Goal: Transaction & Acquisition: Purchase product/service

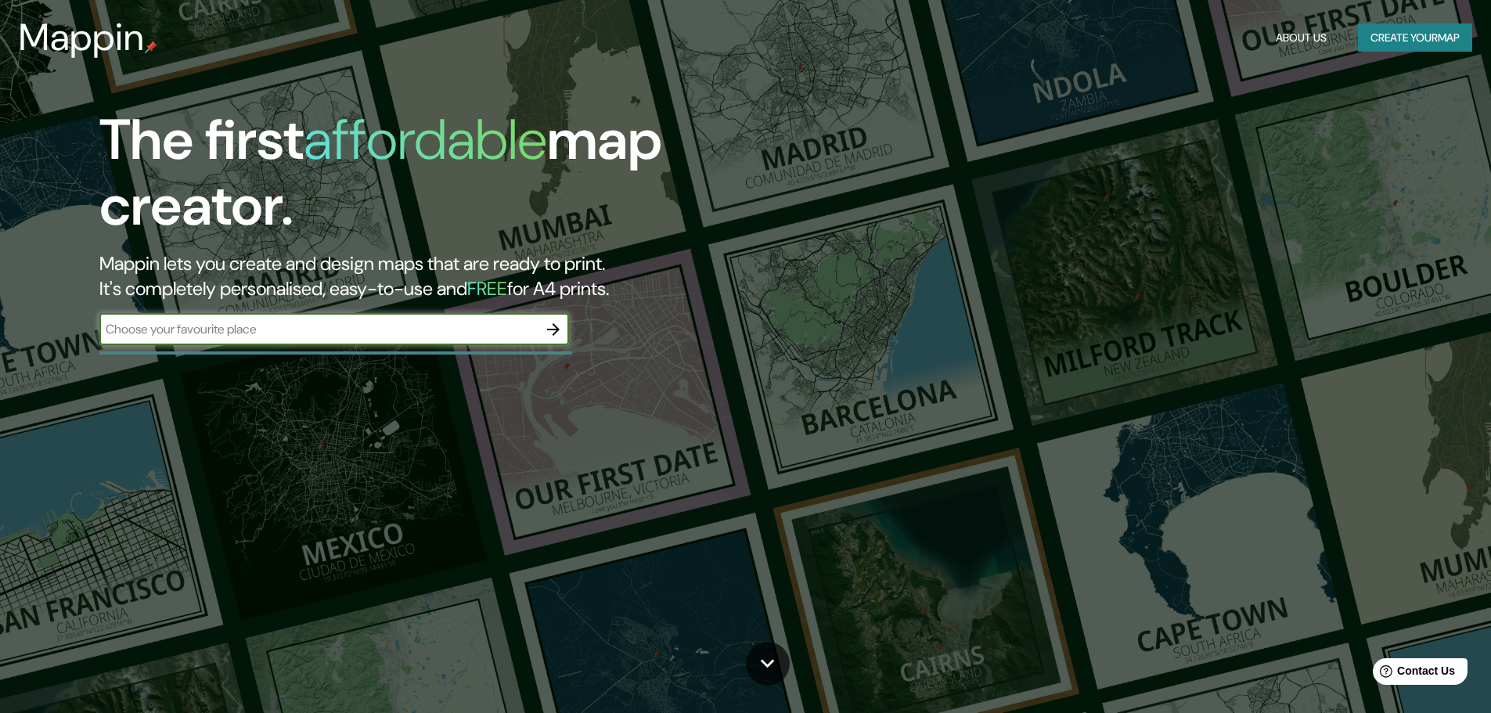
click at [1416, 29] on button "Create your map" at bounding box center [1415, 37] width 114 height 29
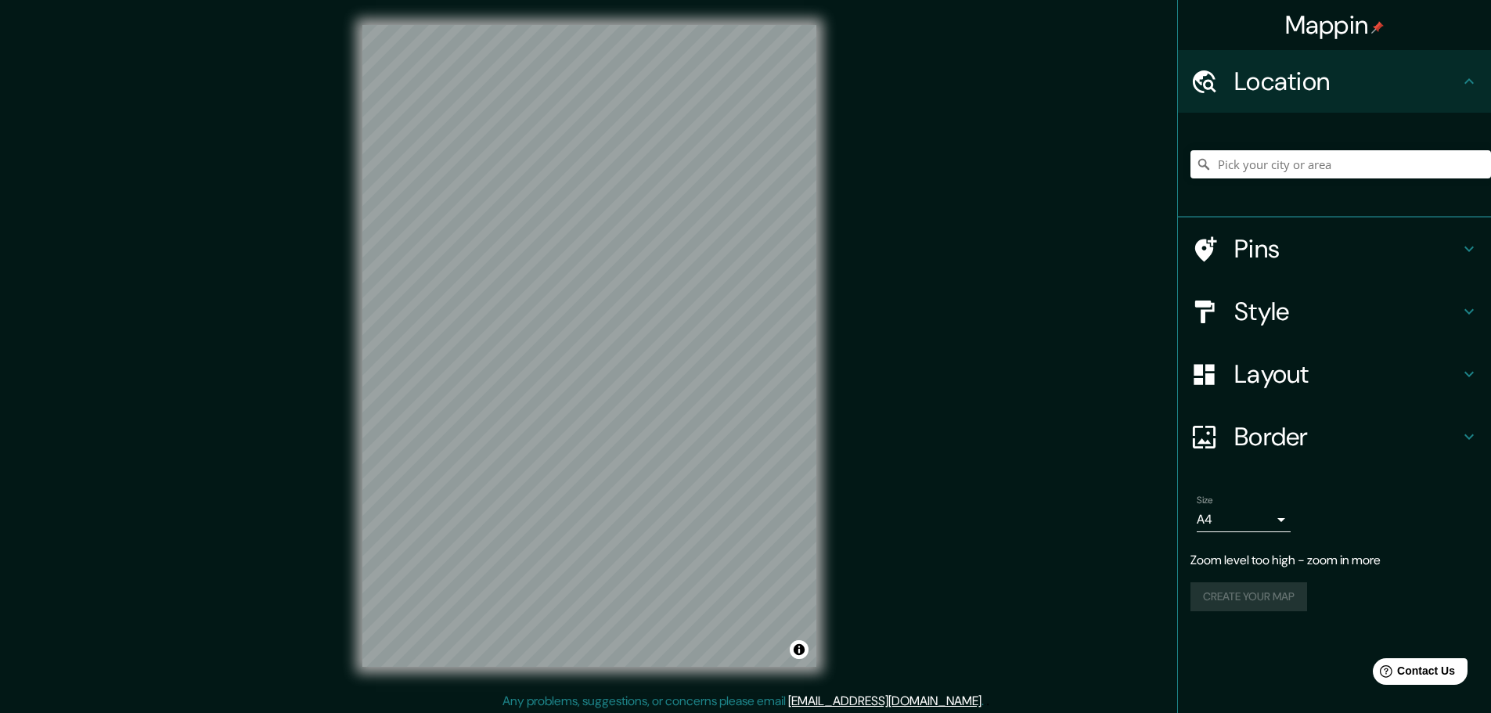
click at [1063, 319] on div "Mappin Location Pins Style Layout Border Choose a border. Hint : you can make l…" at bounding box center [745, 358] width 1491 height 717
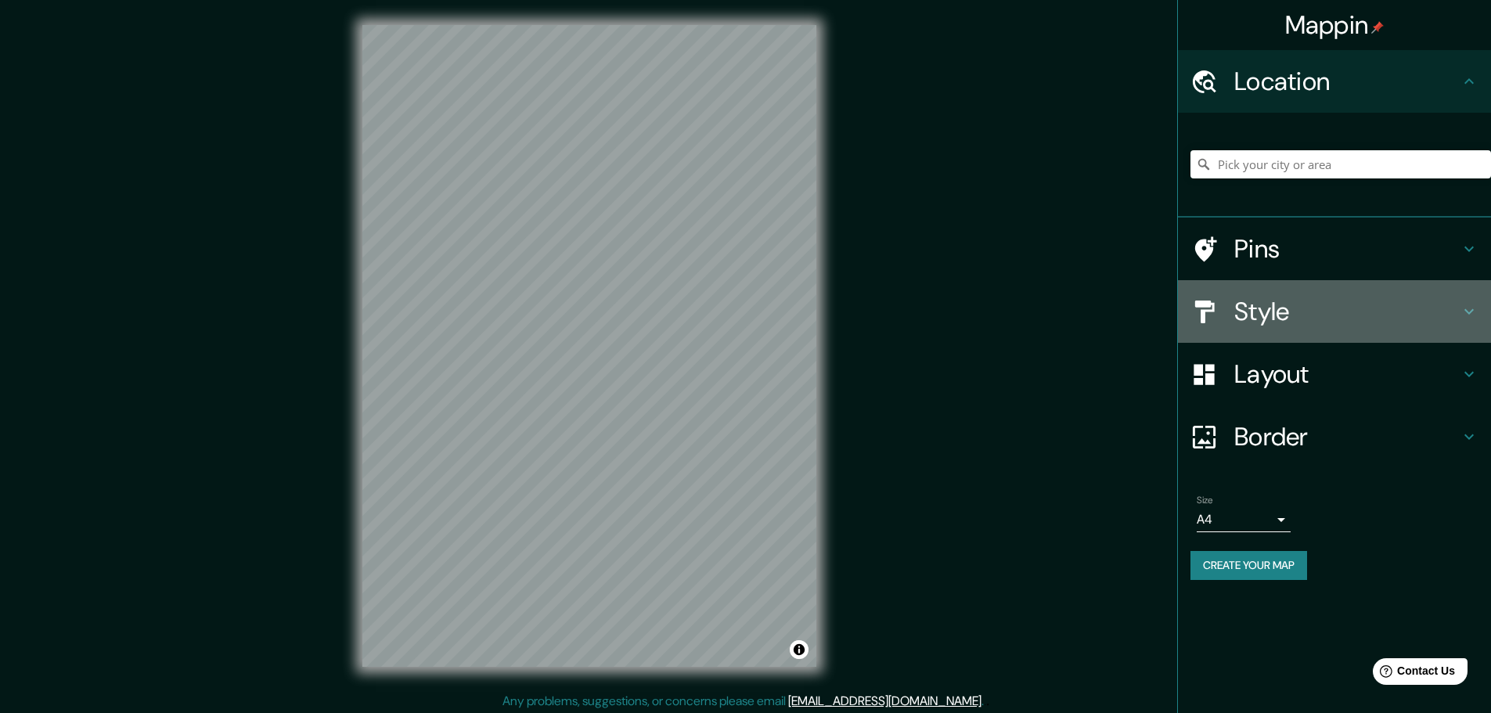
click at [1411, 307] on h4 "Style" at bounding box center [1347, 311] width 225 height 31
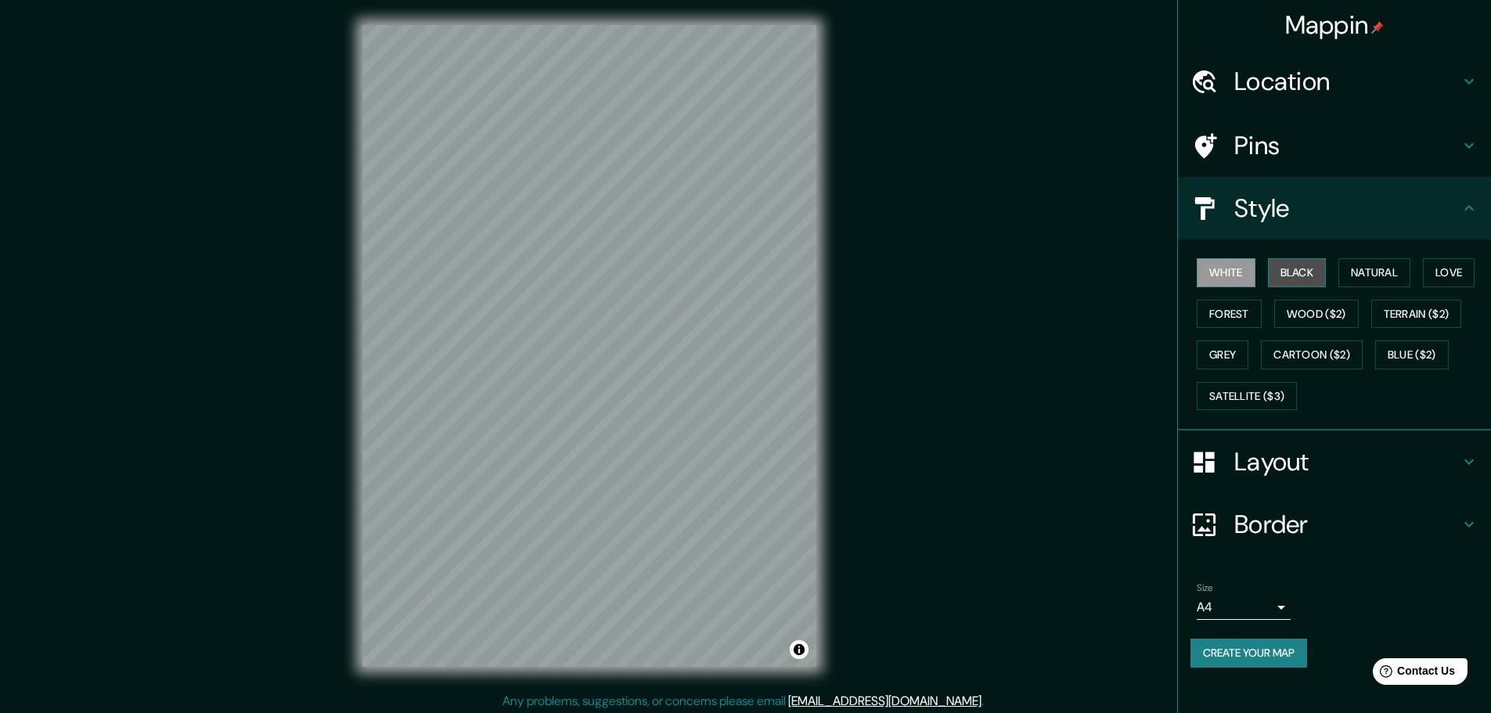
click at [1315, 273] on button "Black" at bounding box center [1297, 272] width 59 height 29
click at [1391, 277] on button "Natural" at bounding box center [1375, 272] width 72 height 29
click at [1227, 319] on button "Forest" at bounding box center [1229, 314] width 65 height 29
click at [1303, 317] on button "Wood ($2)" at bounding box center [1317, 314] width 85 height 29
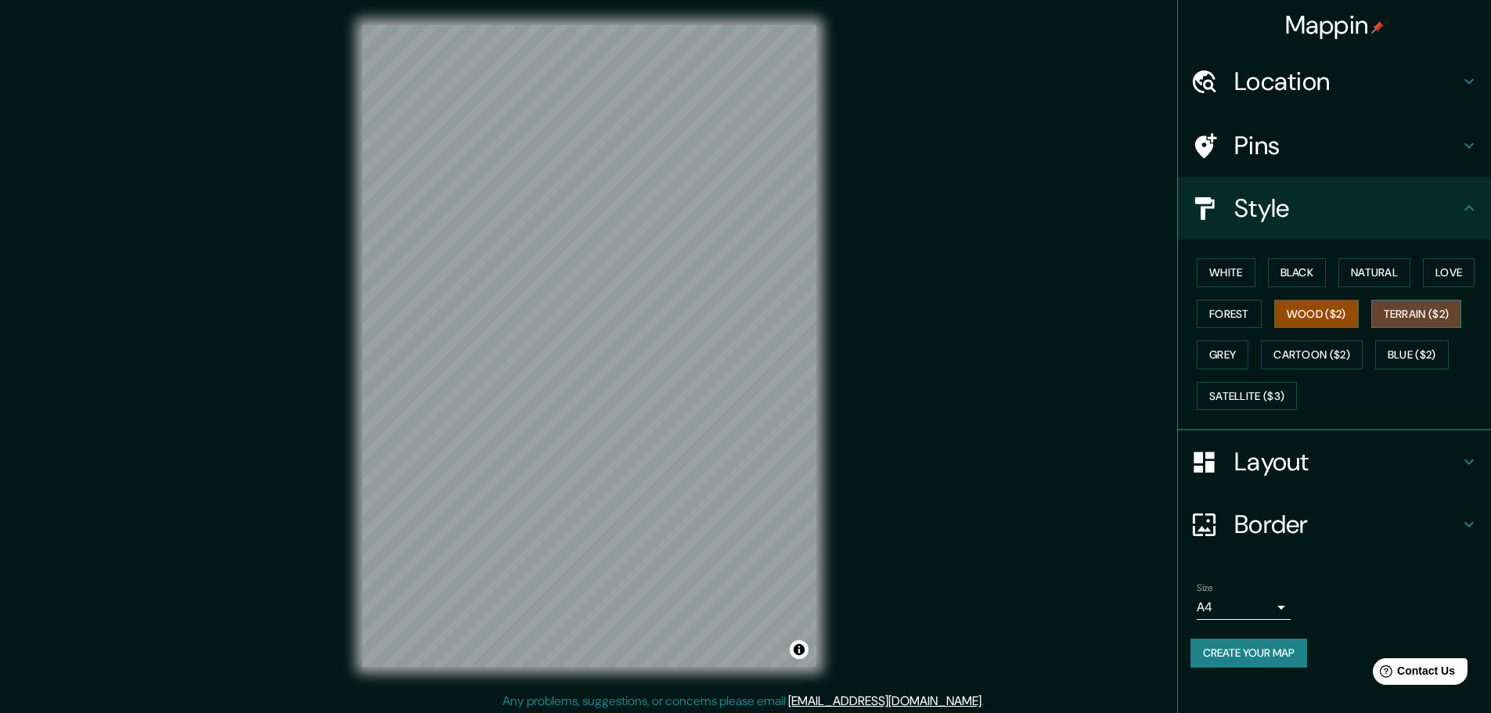
click at [1378, 316] on button "Terrain ($2)" at bounding box center [1417, 314] width 91 height 29
click at [1233, 353] on button "Grey" at bounding box center [1223, 355] width 52 height 29
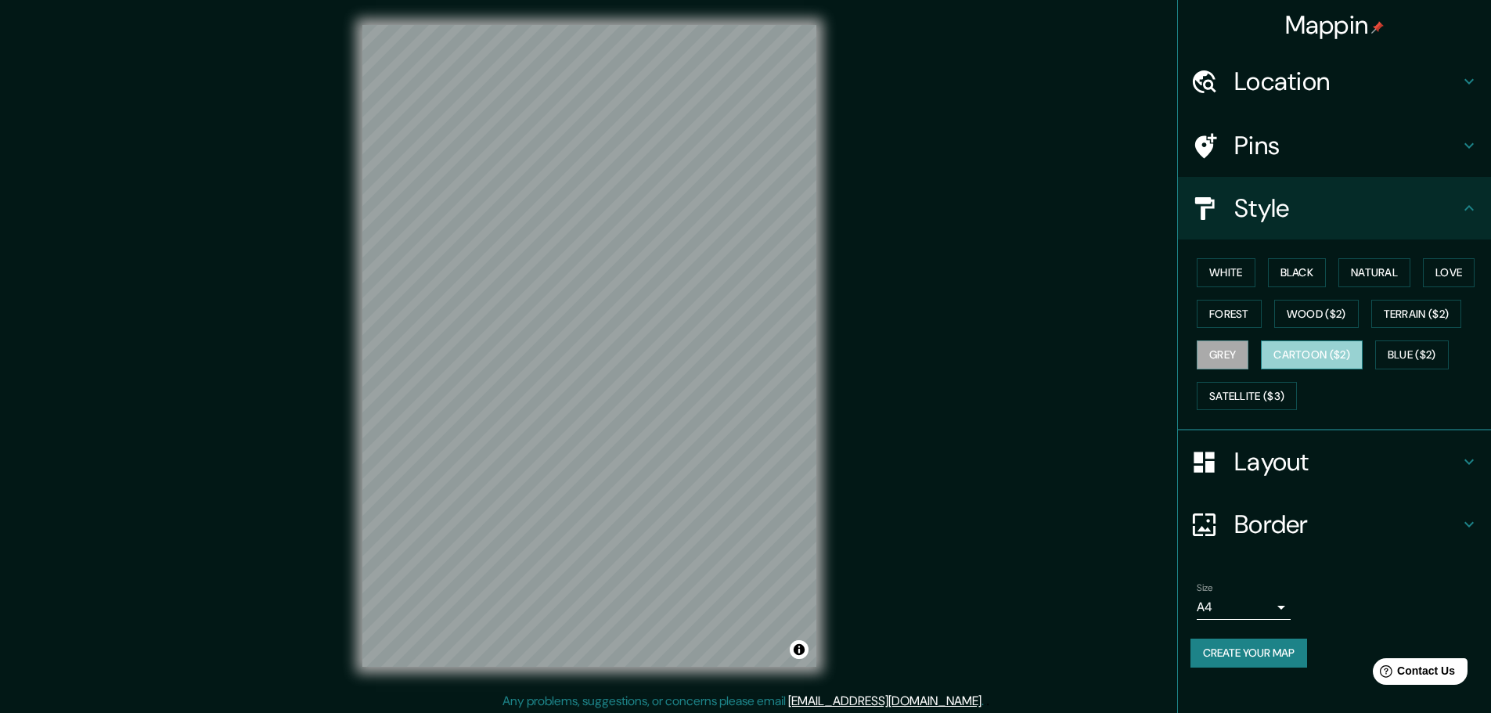
click at [1298, 355] on button "Cartoon ($2)" at bounding box center [1312, 355] width 102 height 29
click at [1423, 361] on button "Blue ($2)" at bounding box center [1413, 355] width 74 height 29
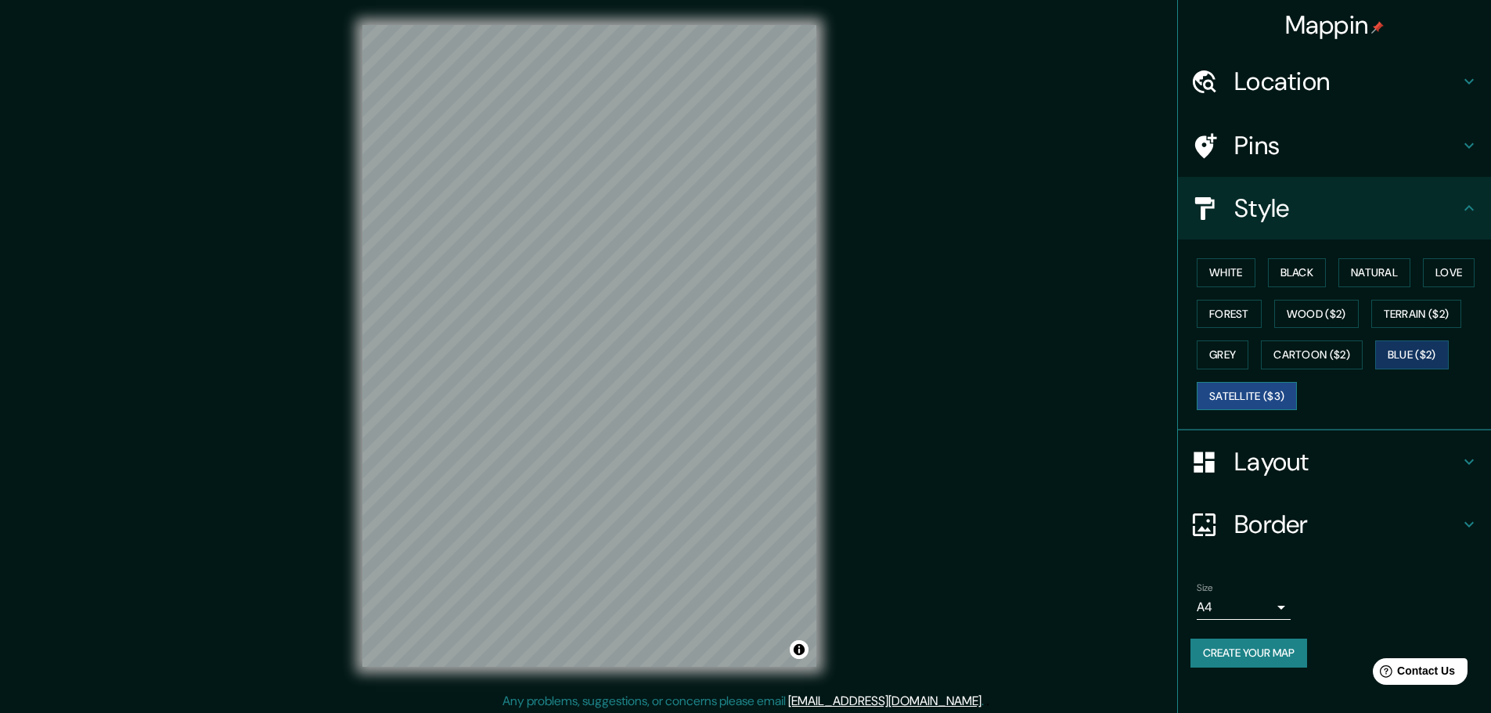
click at [1287, 399] on button "Satellite ($3)" at bounding box center [1247, 396] width 100 height 29
click at [1236, 273] on button "White" at bounding box center [1226, 272] width 59 height 29
click at [1236, 392] on button "Satellite ($3)" at bounding box center [1247, 396] width 100 height 29
click at [1236, 274] on button "White" at bounding box center [1226, 272] width 59 height 29
click at [1237, 391] on button "Satellite ($3)" at bounding box center [1247, 396] width 100 height 29
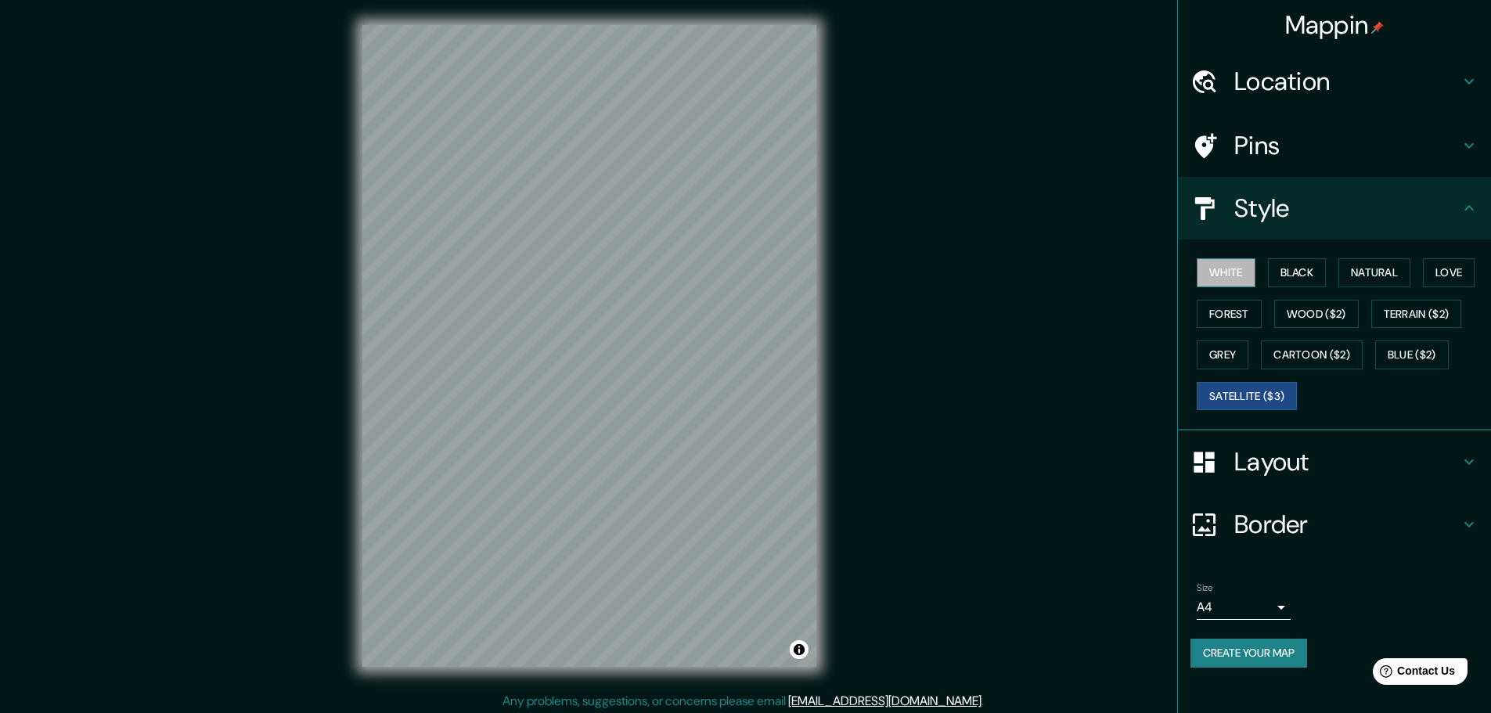
click at [1228, 277] on button "White" at bounding box center [1226, 272] width 59 height 29
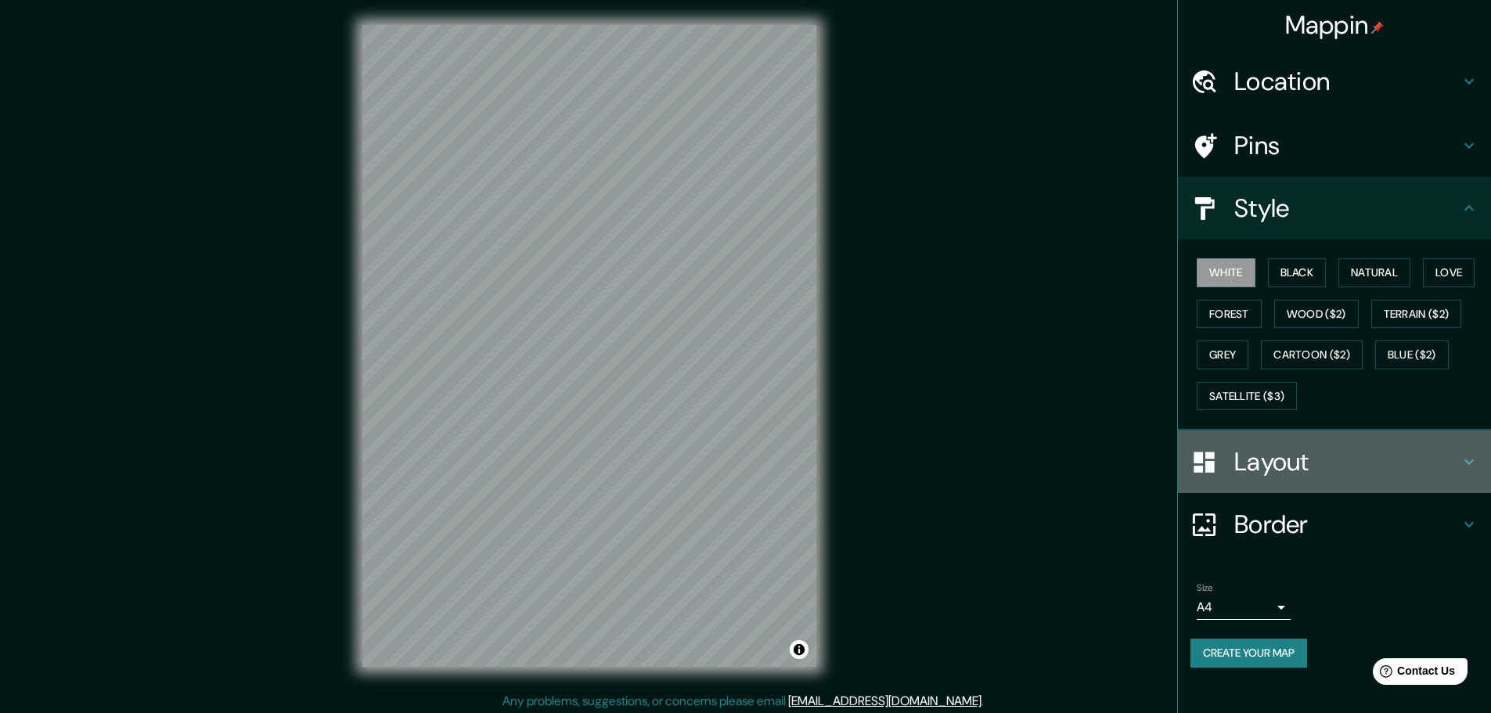
click at [1318, 461] on h4 "Layout" at bounding box center [1347, 461] width 225 height 31
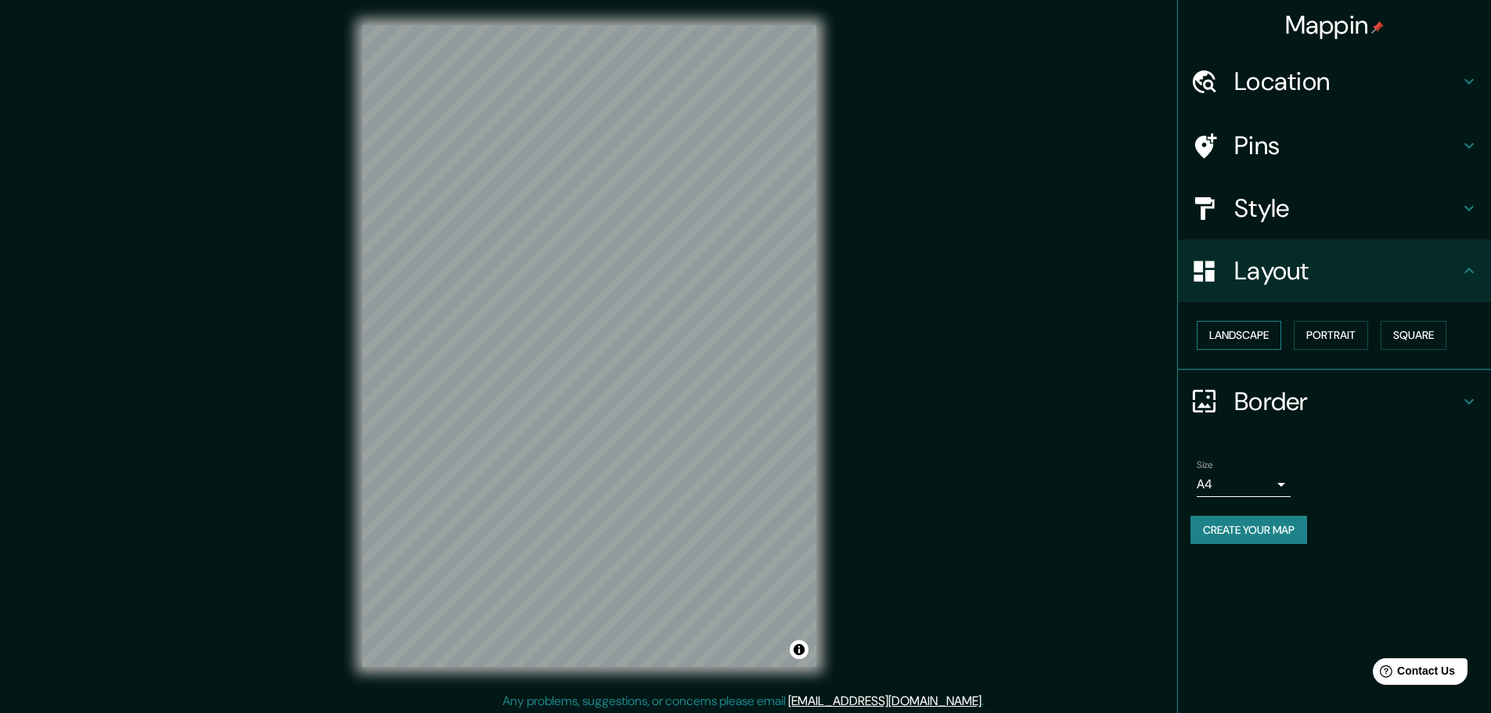
click at [1264, 339] on button "Landscape" at bounding box center [1239, 335] width 85 height 29
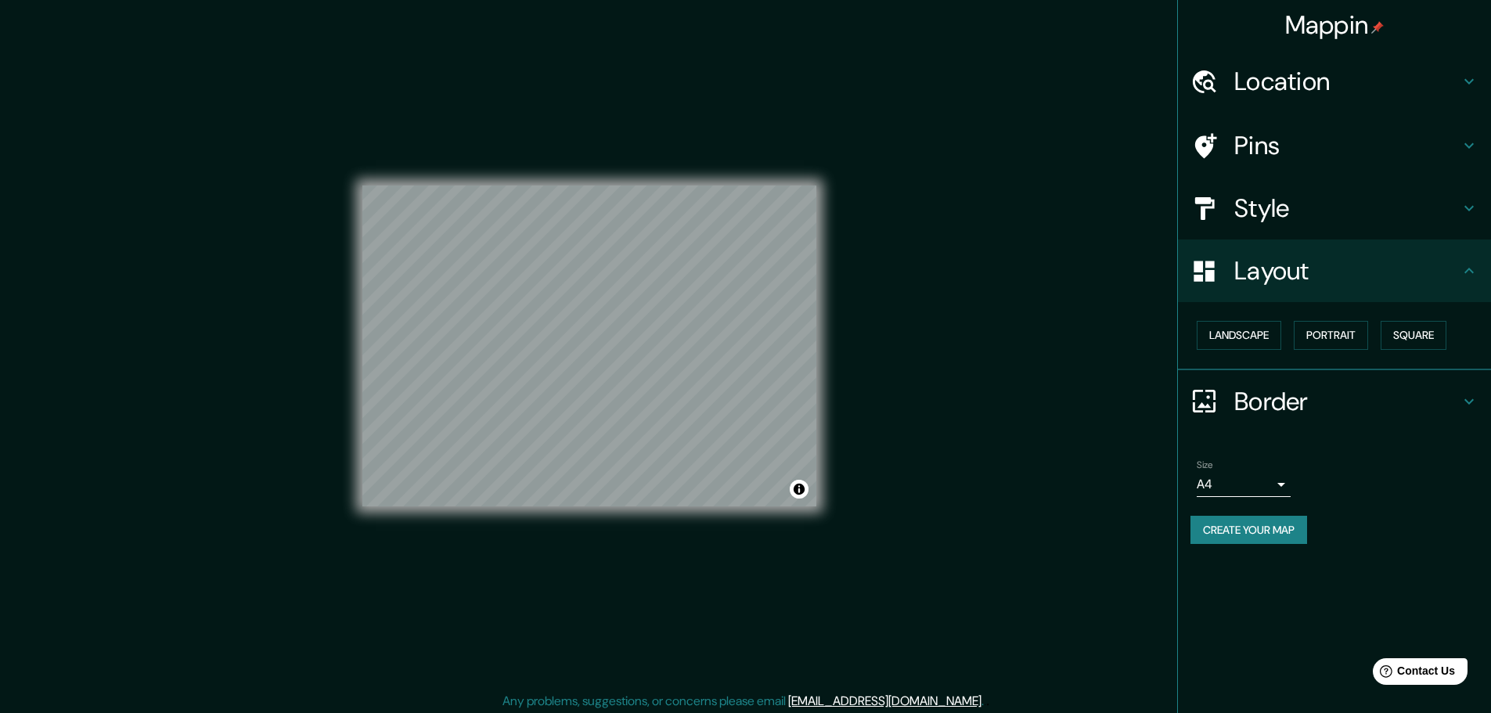
click at [1437, 276] on h4 "Layout" at bounding box center [1347, 270] width 225 height 31
click at [1485, 402] on div "Border" at bounding box center [1334, 401] width 313 height 63
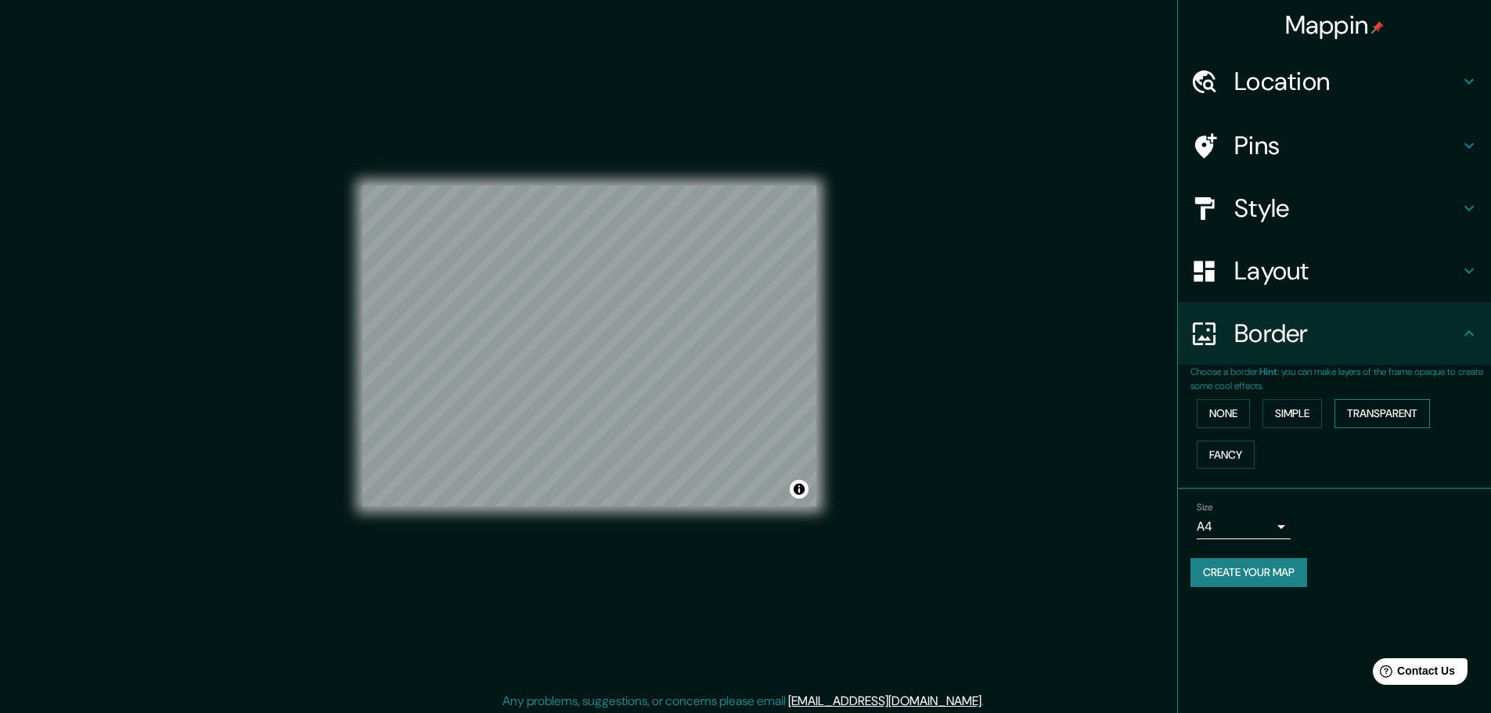
click at [1404, 417] on button "Transparent" at bounding box center [1383, 413] width 96 height 29
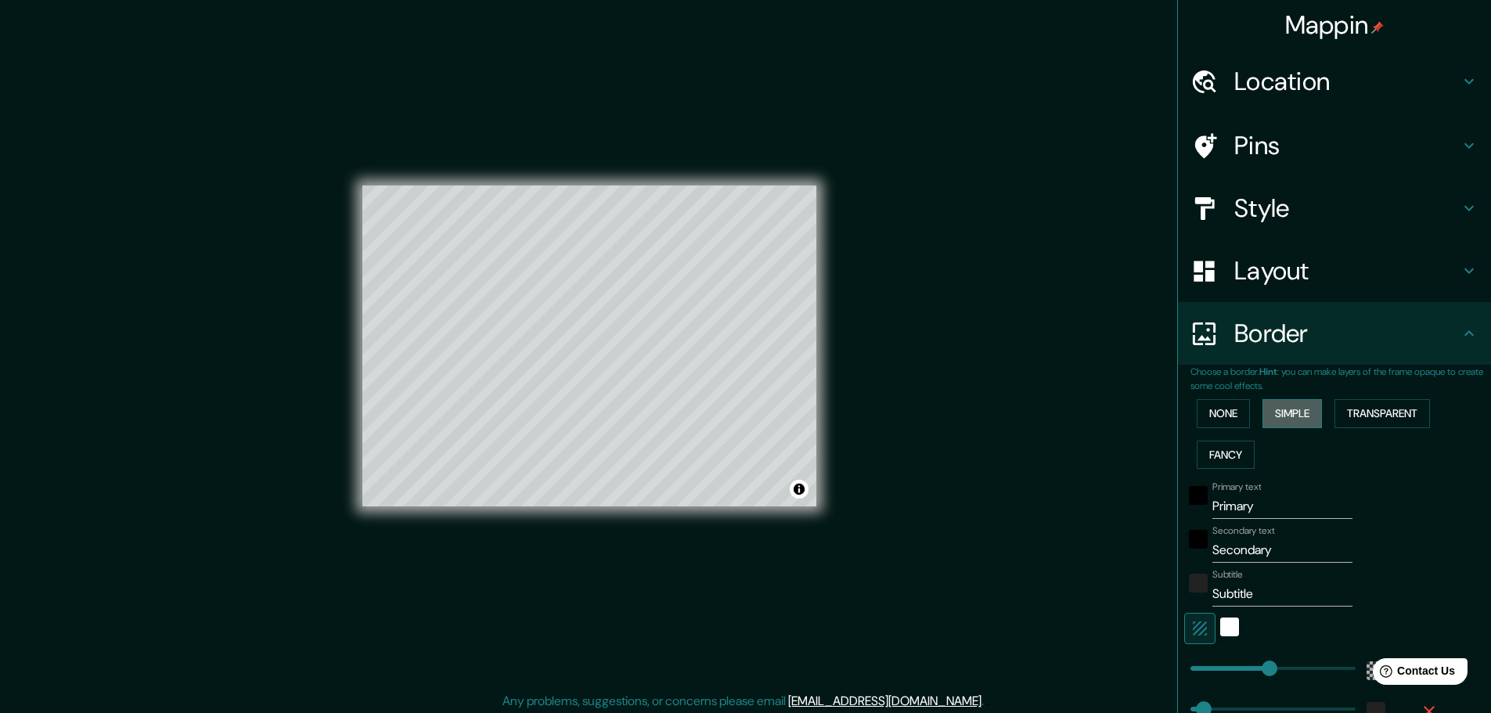
click at [1304, 411] on button "Simple" at bounding box center [1293, 413] width 60 height 29
click at [1226, 412] on button "None" at bounding box center [1223, 413] width 53 height 29
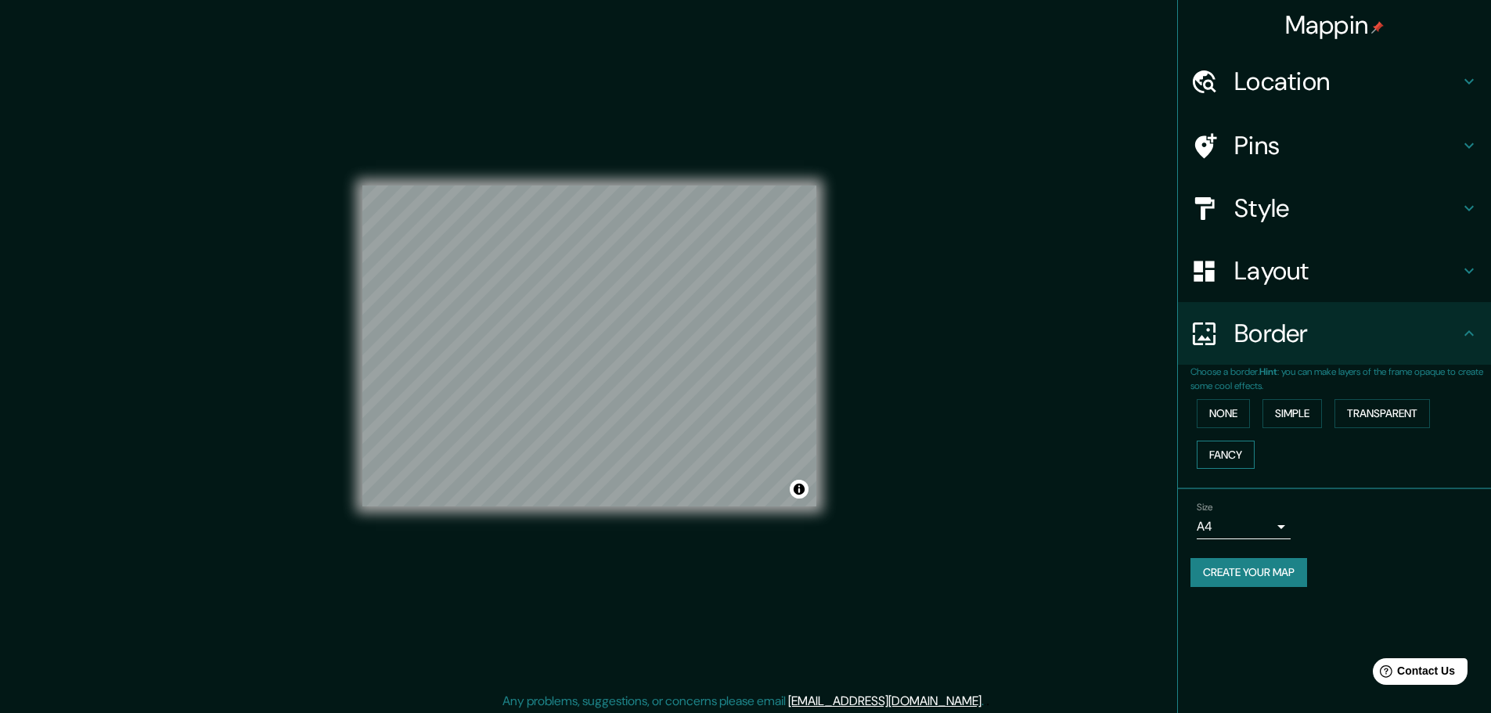
click at [1214, 455] on button "Fancy" at bounding box center [1226, 455] width 58 height 29
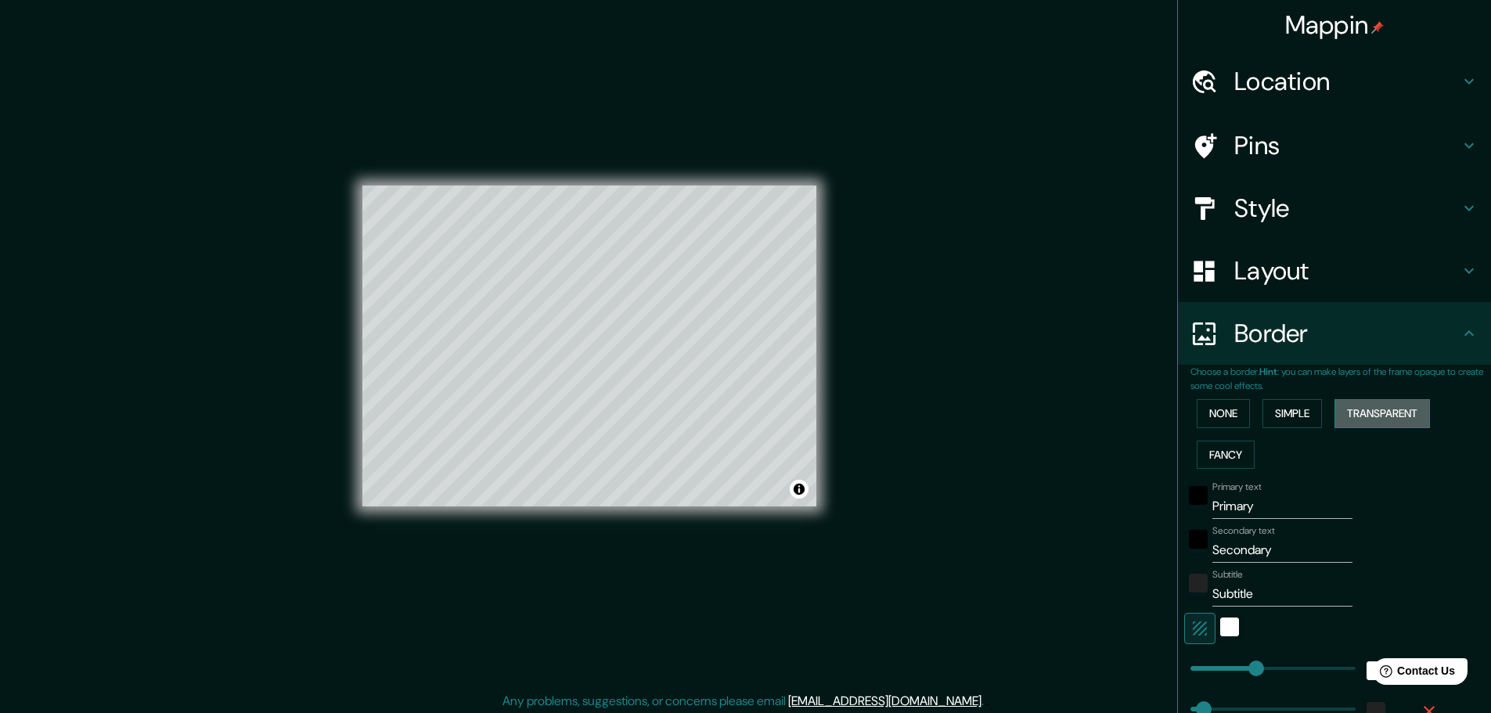
click at [1335, 417] on button "Transparent" at bounding box center [1383, 413] width 96 height 29
click at [1318, 415] on div "None Simple Transparent Fancy" at bounding box center [1341, 434] width 301 height 82
click at [1307, 415] on button "Simple" at bounding box center [1293, 413] width 60 height 29
click at [1239, 593] on input "Subtitle" at bounding box center [1283, 594] width 140 height 25
drag, startPoint x: 1257, startPoint y: 507, endPoint x: 1186, endPoint y: 505, distance: 70.5
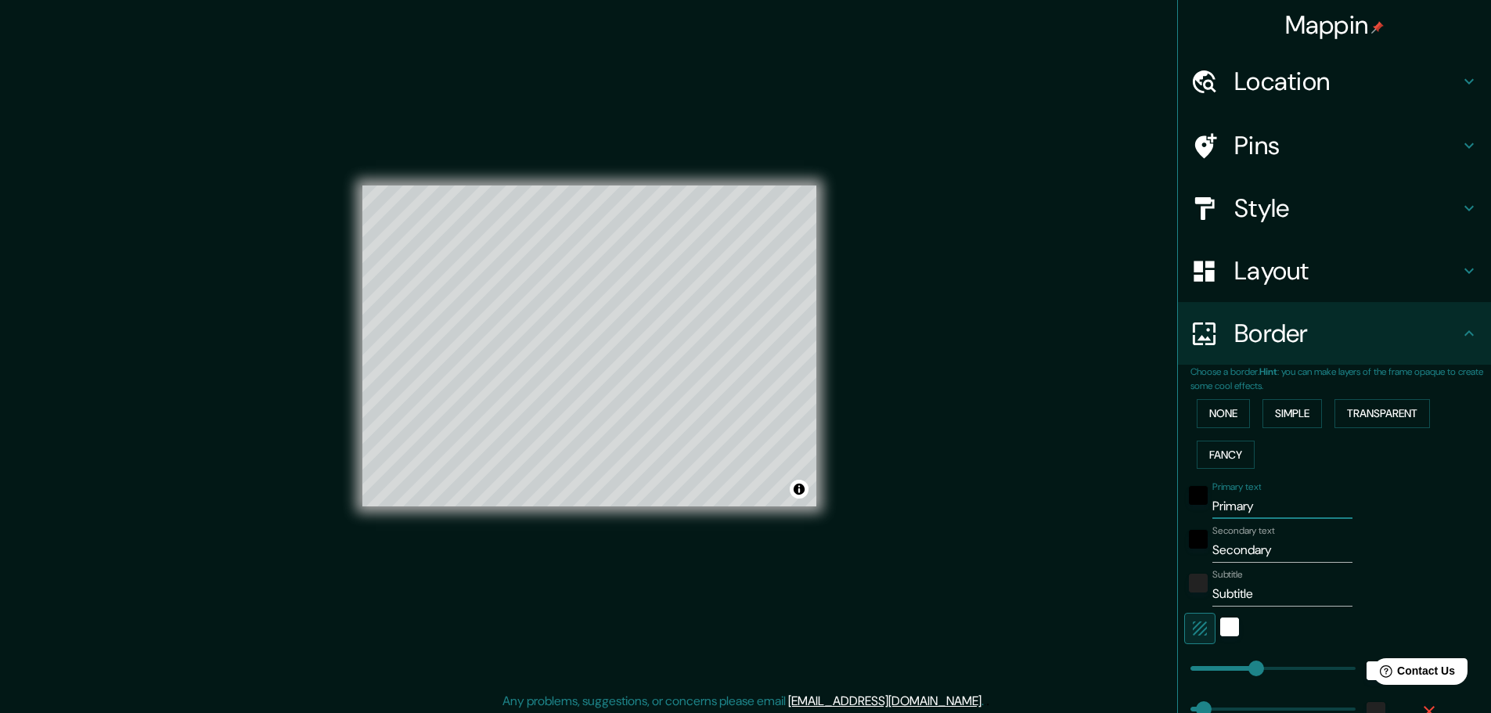
click at [1186, 505] on div "Primary text Primary" at bounding box center [1313, 501] width 257 height 38
type input "C"
type input "46"
type input "Ca"
type input "46"
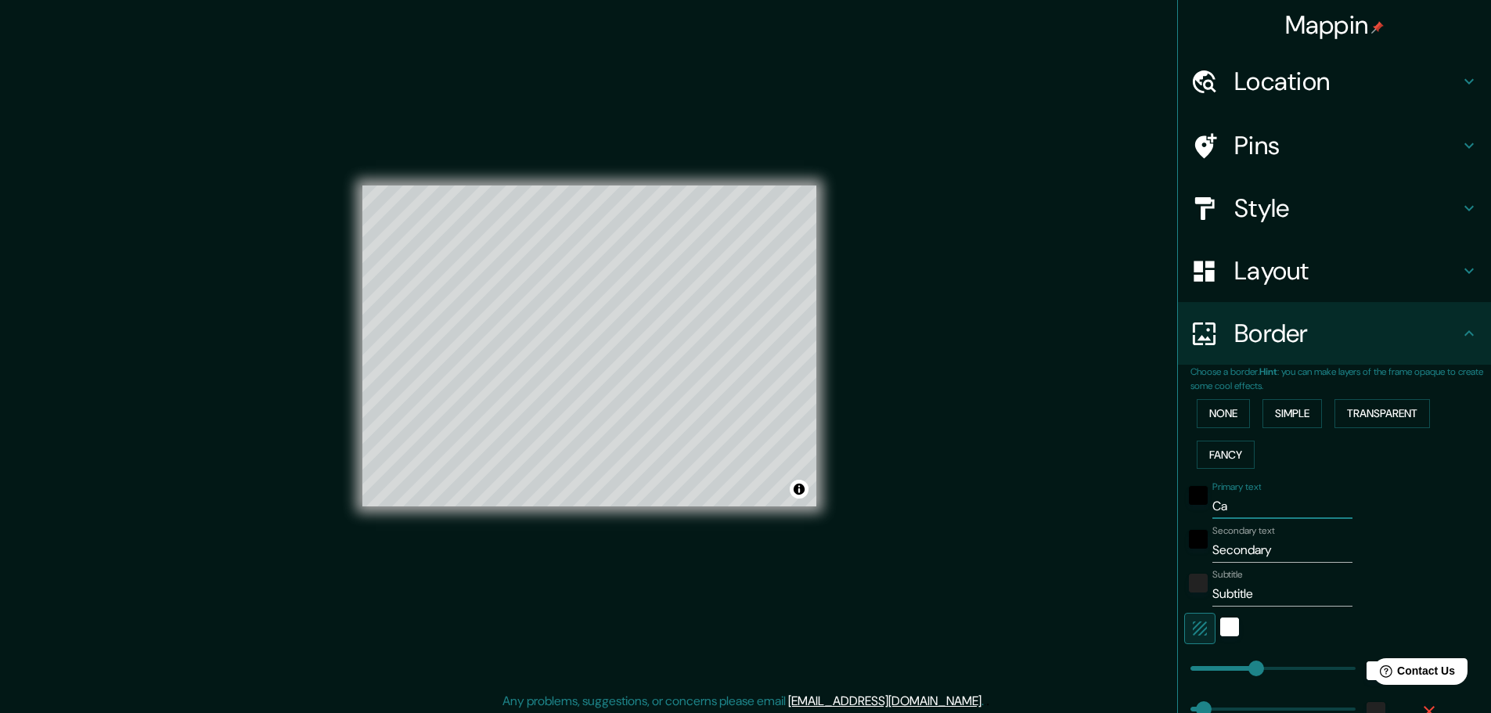
type input "Cas"
type input "46"
type input "Casa"
type input "46"
type input "Casa"
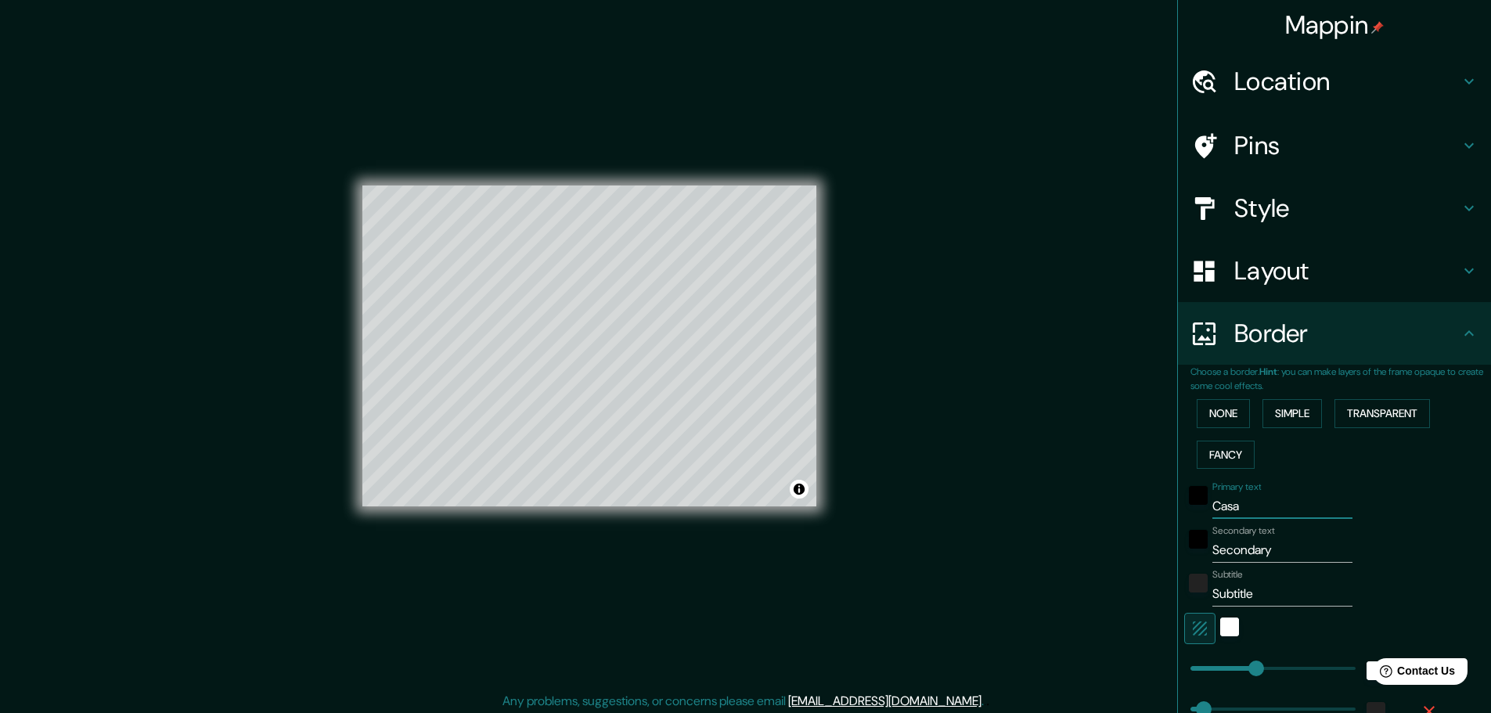
type input "46"
type input "Casa M"
type input "46"
type input "Casa Mo"
type input "46"
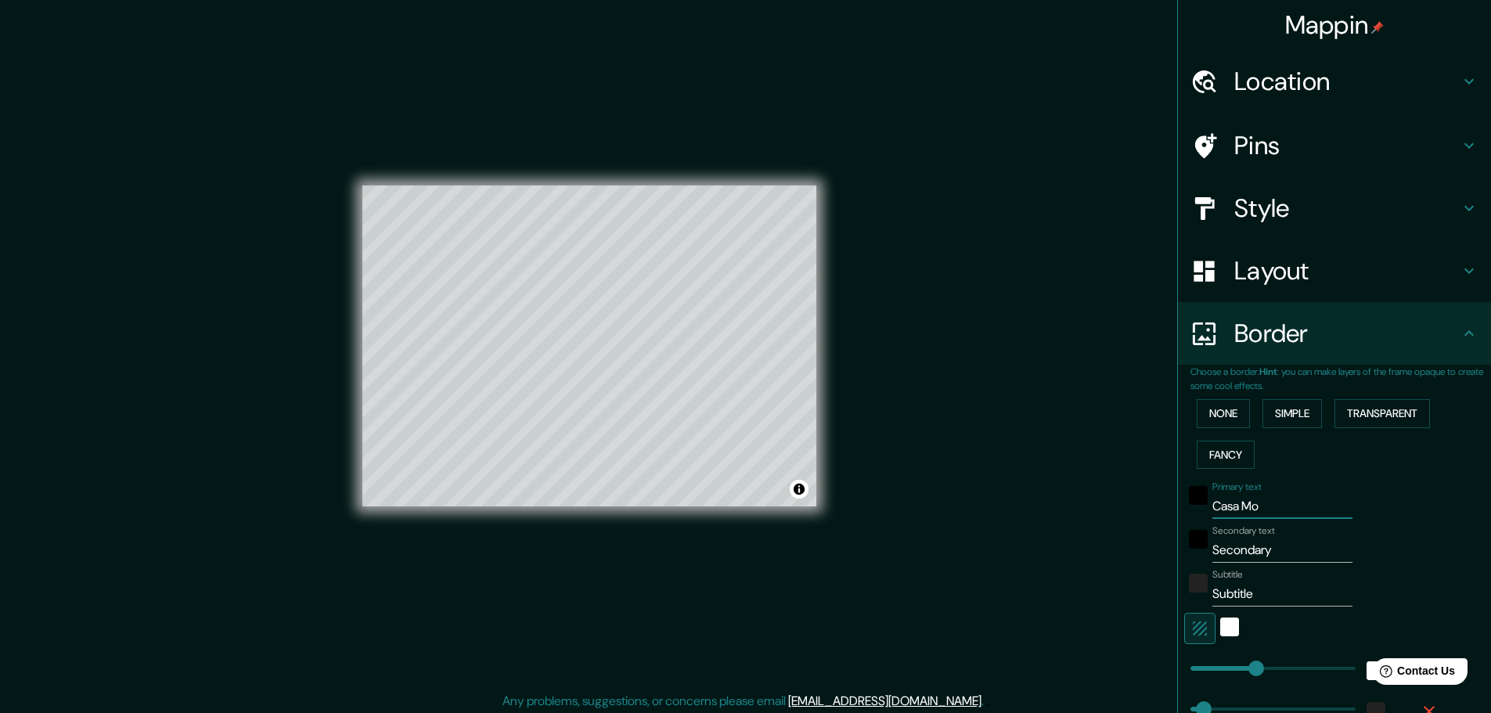
type input "Casa Mon"
type input "46"
type input "Casa Monc"
type input "46"
type input "Casa Monca"
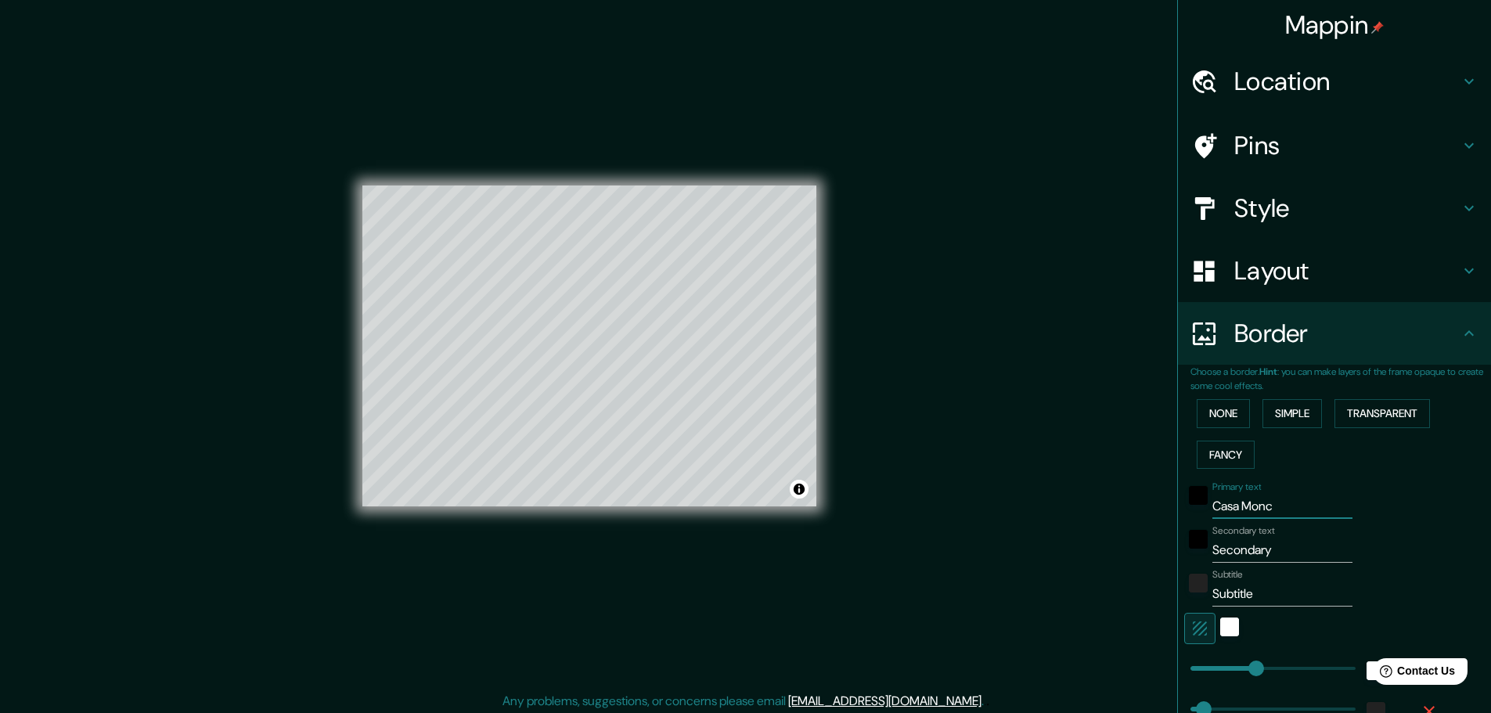
type input "46"
type input "Casa Moncar"
type input "46"
type input "Casa Moncarc"
type input "46"
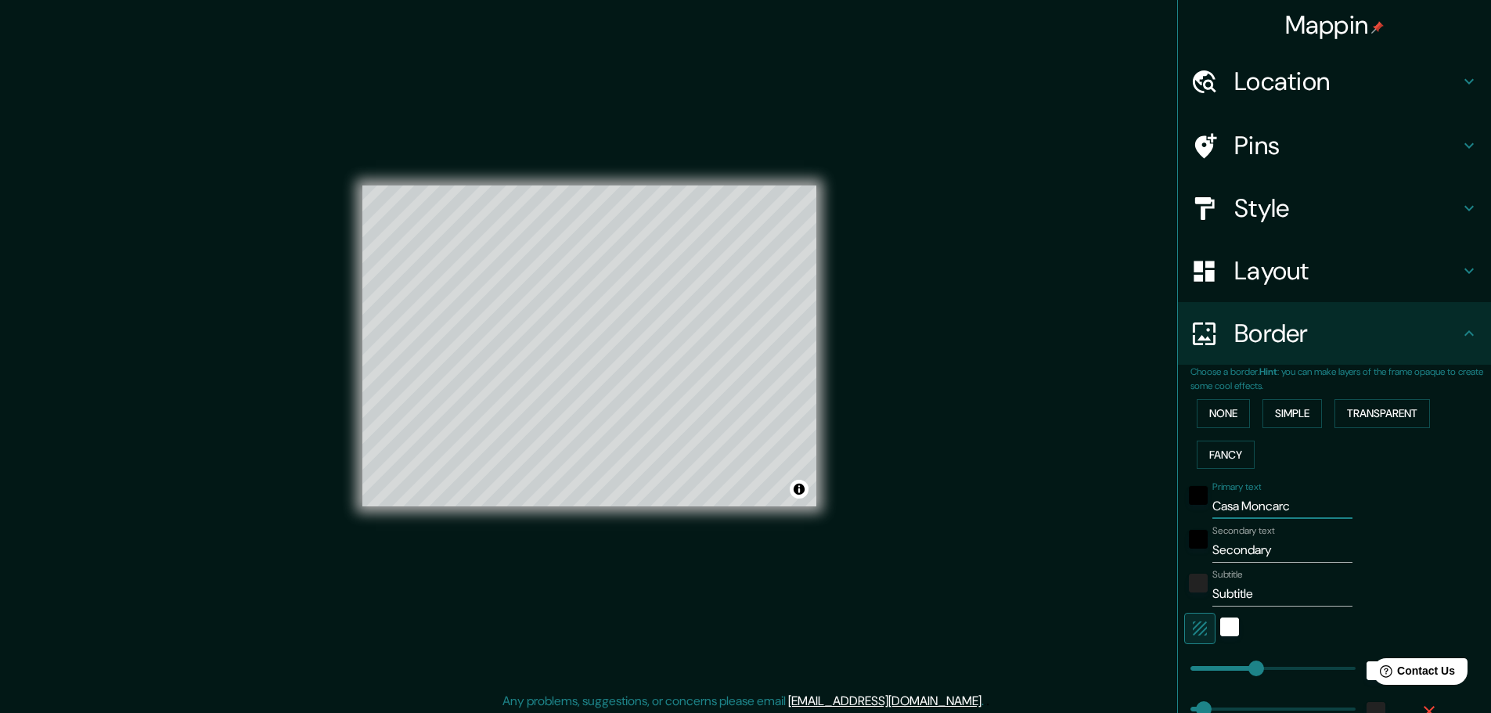
type input "Casa Moncarca"
type input "46"
type input "Casa Moncarc"
type input "46"
type input "Casa Moncar"
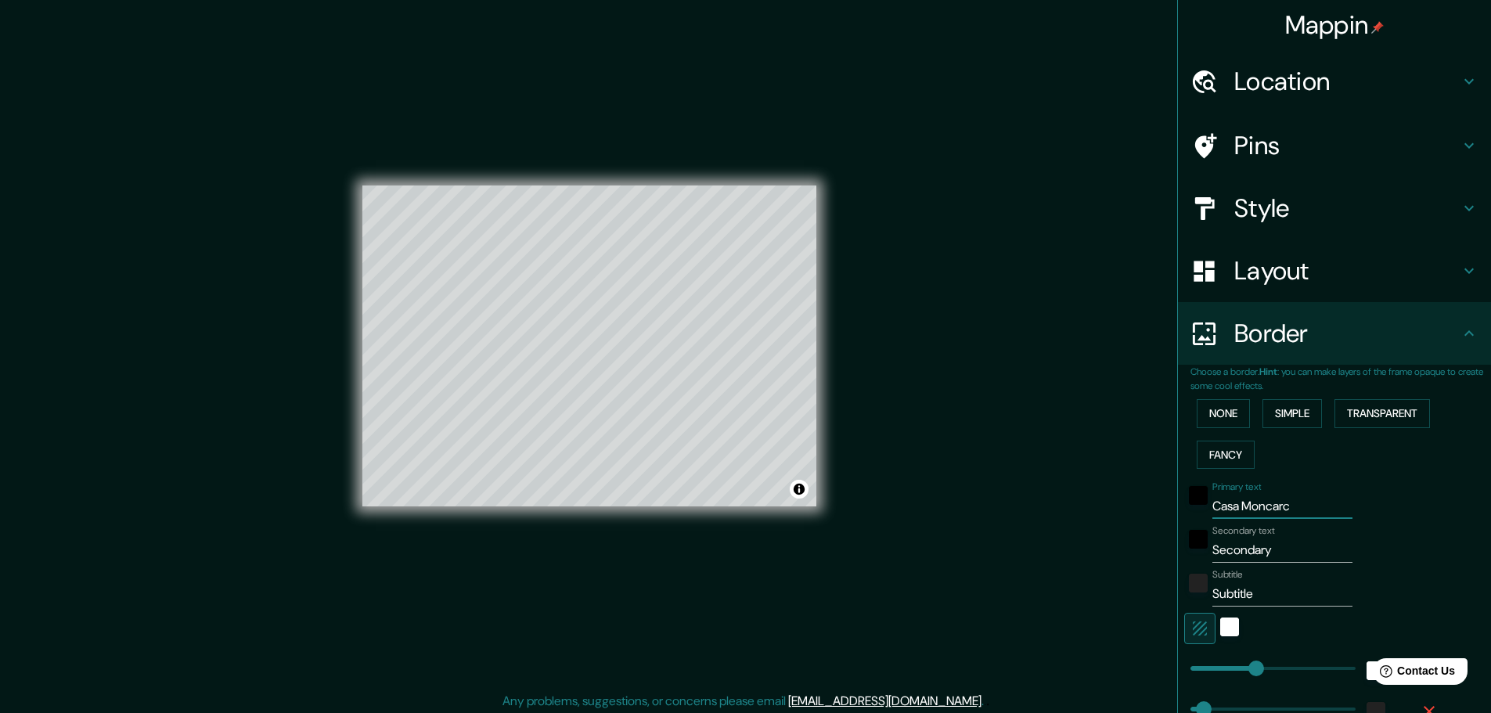
type input "46"
type input "Casa Monca"
type input "46"
type input "Casa Monc"
type input "46"
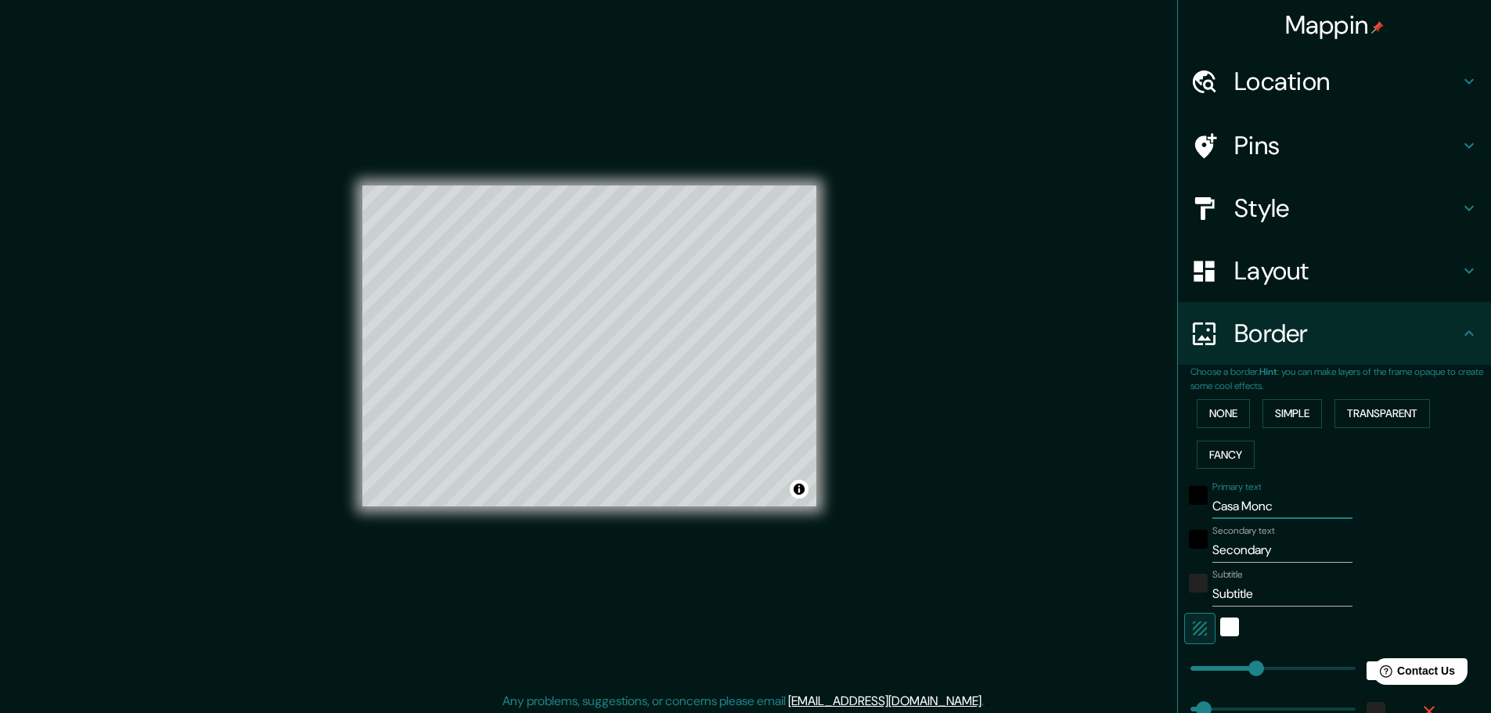
type input "Casa Mon"
type input "46"
type input "Casa [PERSON_NAME]"
type input "46"
type input "Casa Monar"
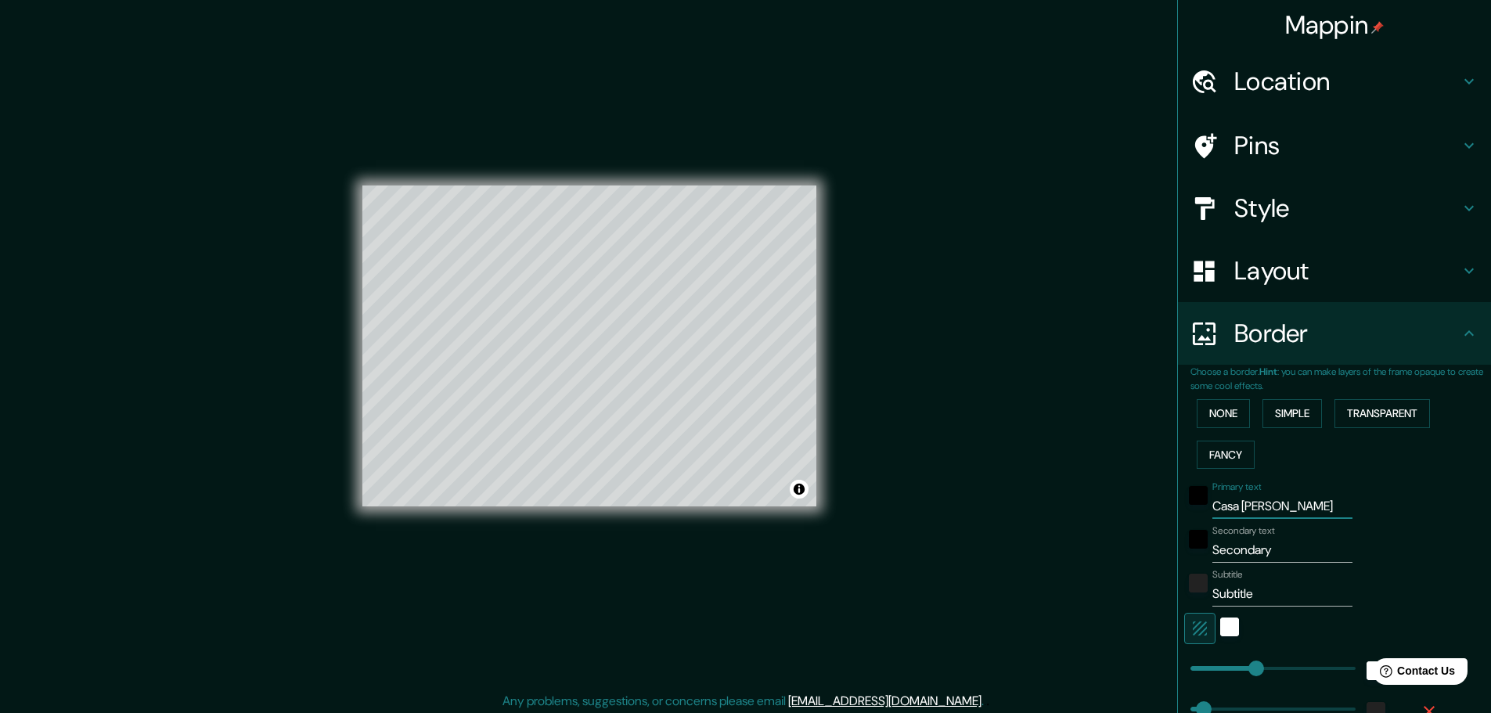
type input "46"
type input "Casa Monarc"
type input "46"
type input "Casa Monarca"
type input "46"
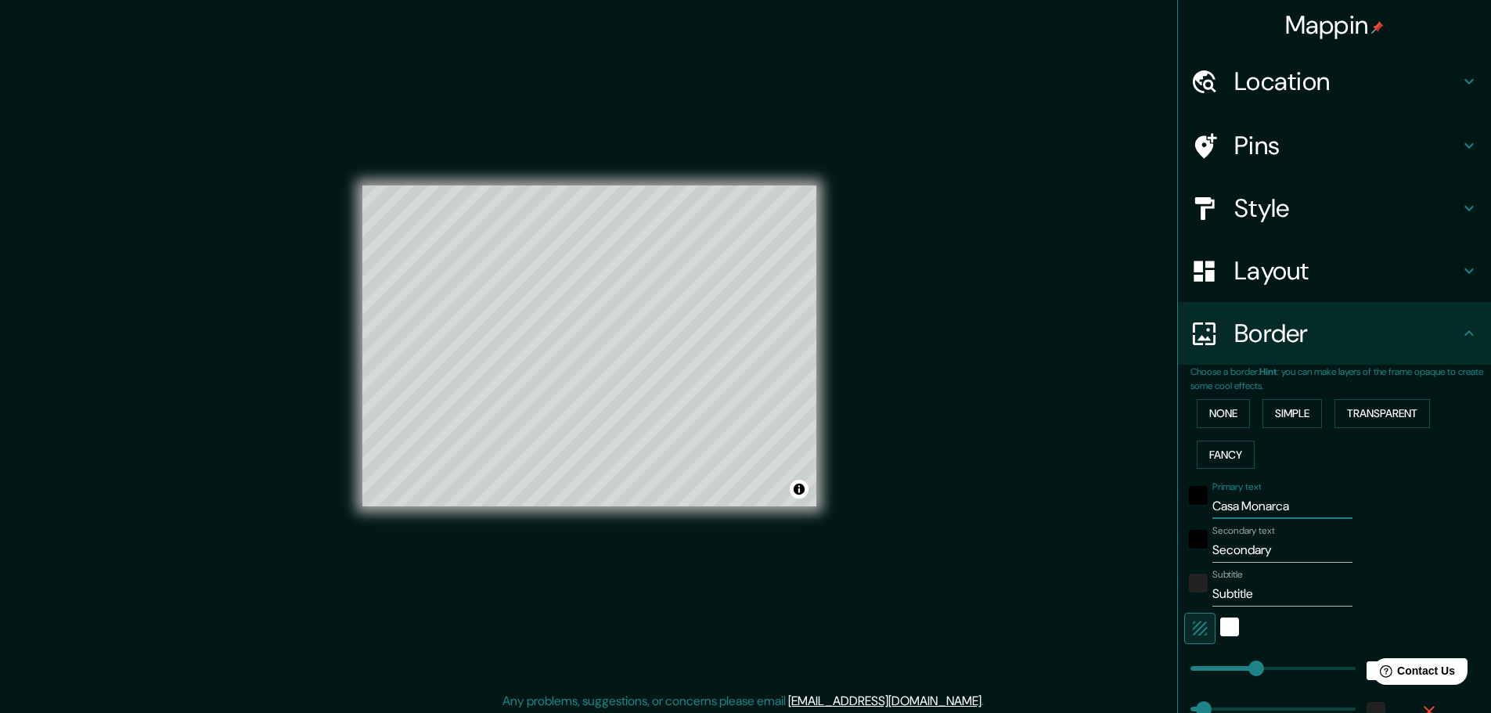
type input "Casa Monarca"
drag, startPoint x: 1261, startPoint y: 550, endPoint x: 1199, endPoint y: 551, distance: 61.1
click at [1199, 551] on div "Secondary text Secondary" at bounding box center [1313, 544] width 257 height 38
type input "A"
type input "46"
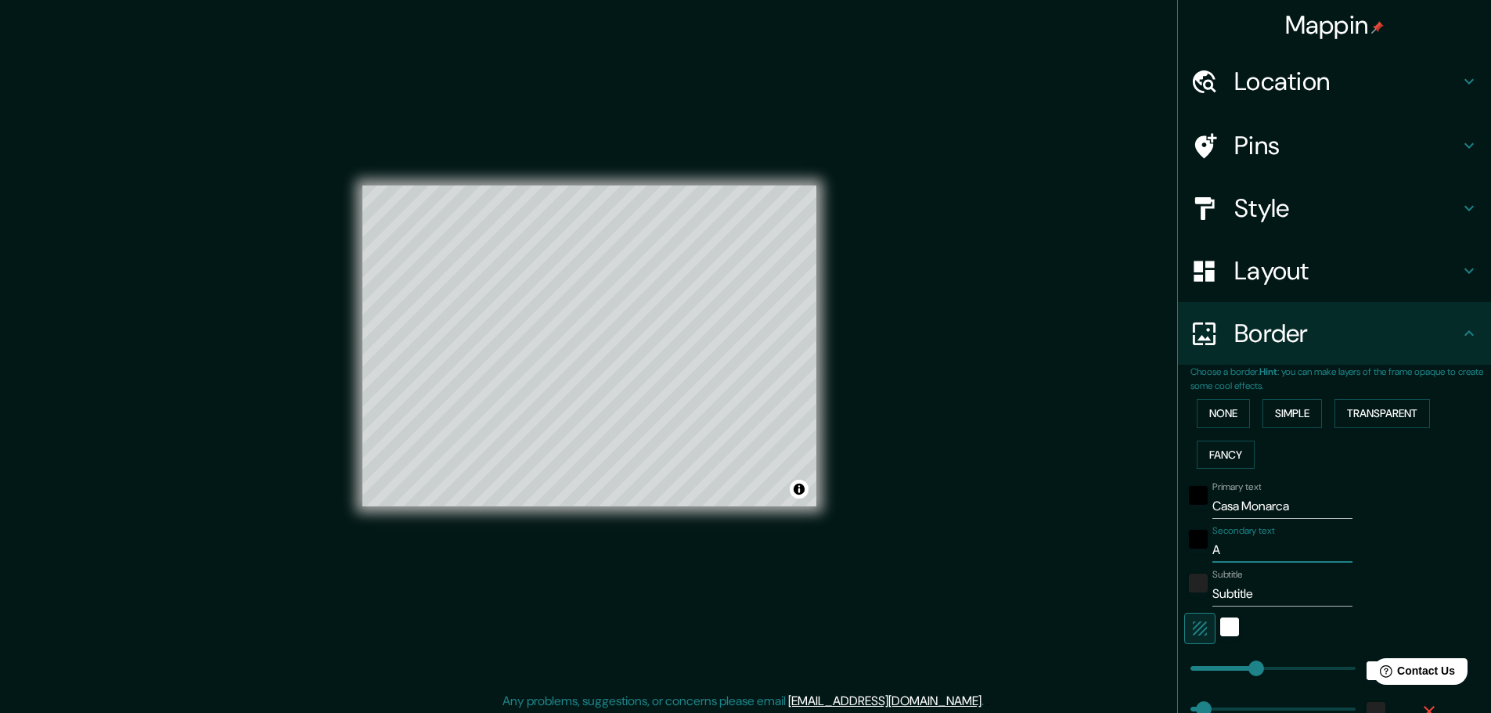
type input "Al"
type input "46"
type input "Alb"
type input "46"
type input "Albe"
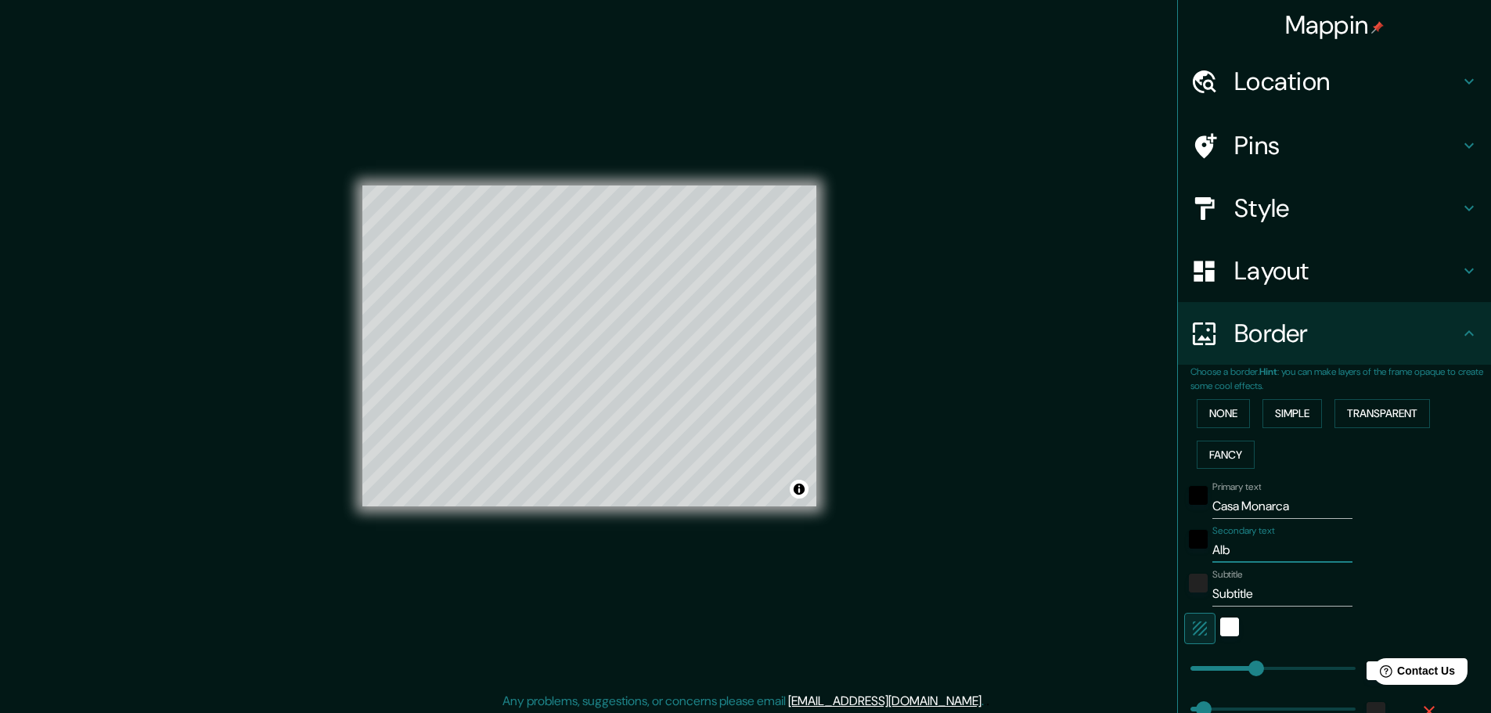
type input "46"
type input "[PERSON_NAME]"
type input "46"
type input "[PERSON_NAME]"
type input "46"
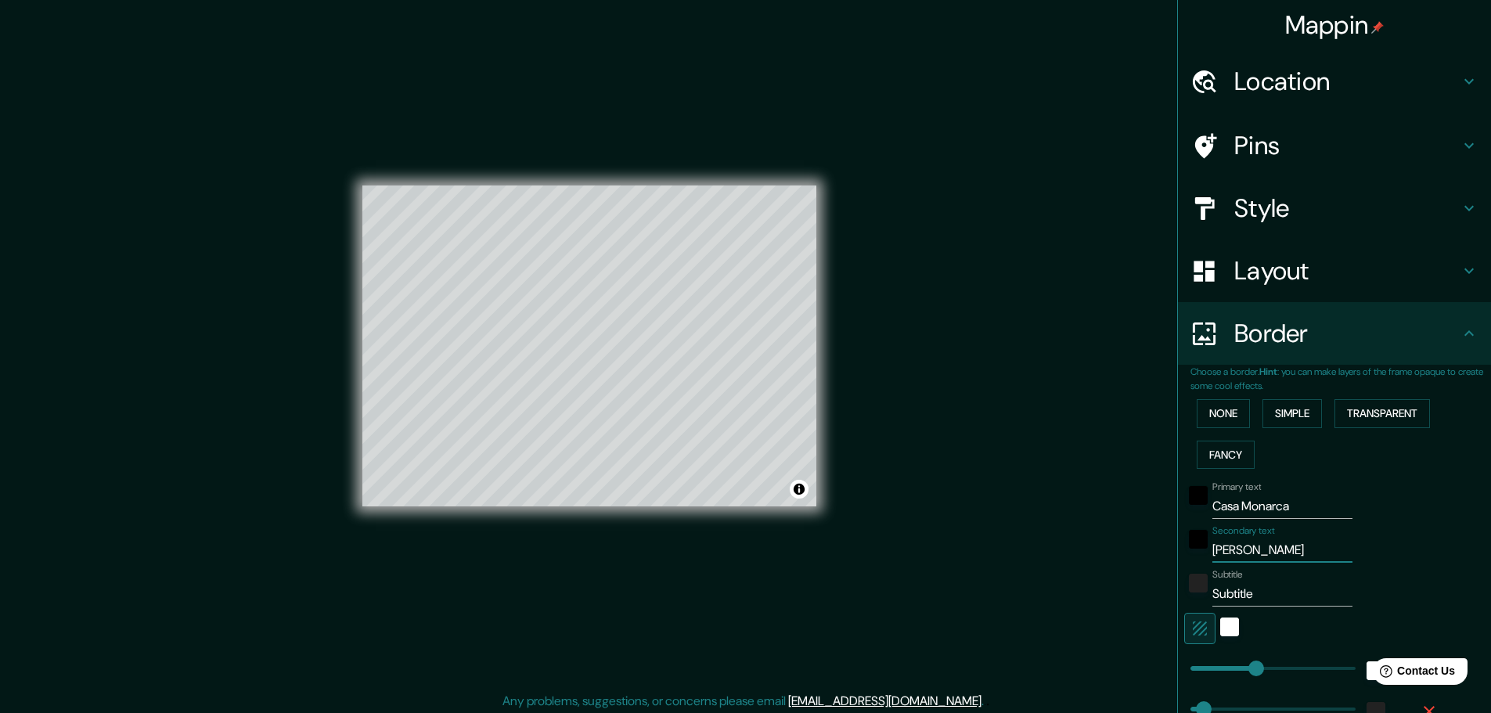
type input "Albergu"
type input "46"
type input "Albergue"
type input "46"
type input "Albergue"
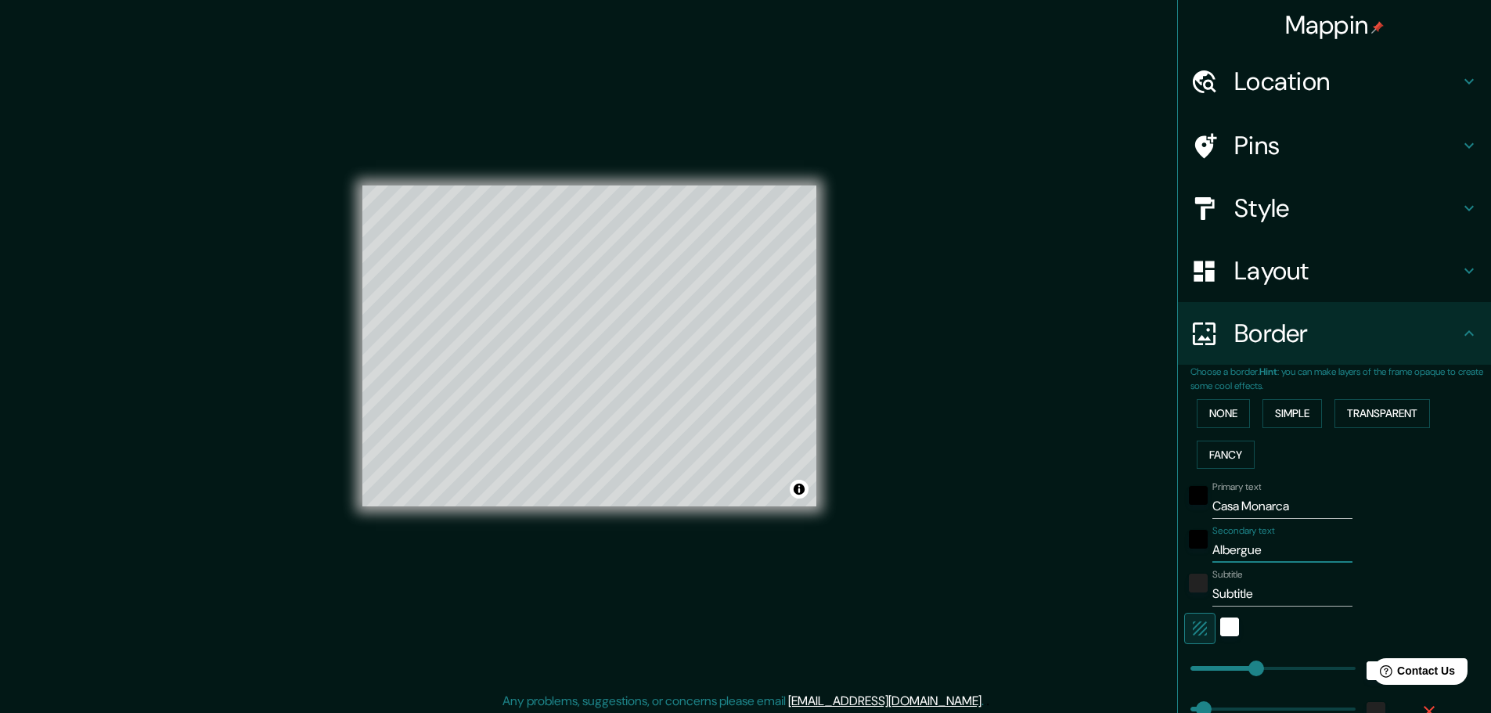
click at [1233, 585] on input "Subtitle" at bounding box center [1283, 594] width 140 height 25
drag, startPoint x: 1246, startPoint y: 591, endPoint x: 1202, endPoint y: 594, distance: 44.7
click at [1213, 594] on input "Subtitle" at bounding box center [1283, 594] width 140 height 25
type input "S"
type input "46"
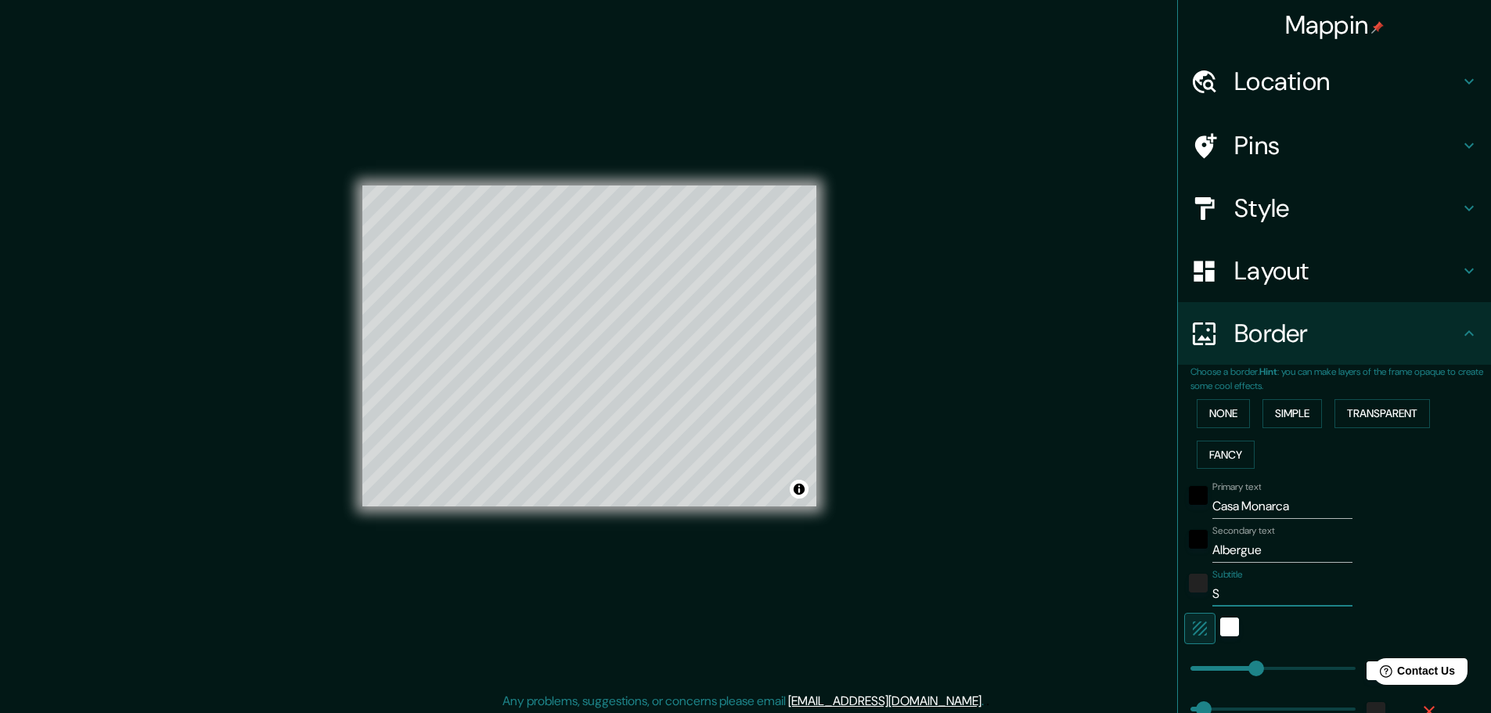
type input "Sa"
type input "46"
type input "San"
type input "46"
type input "Sant"
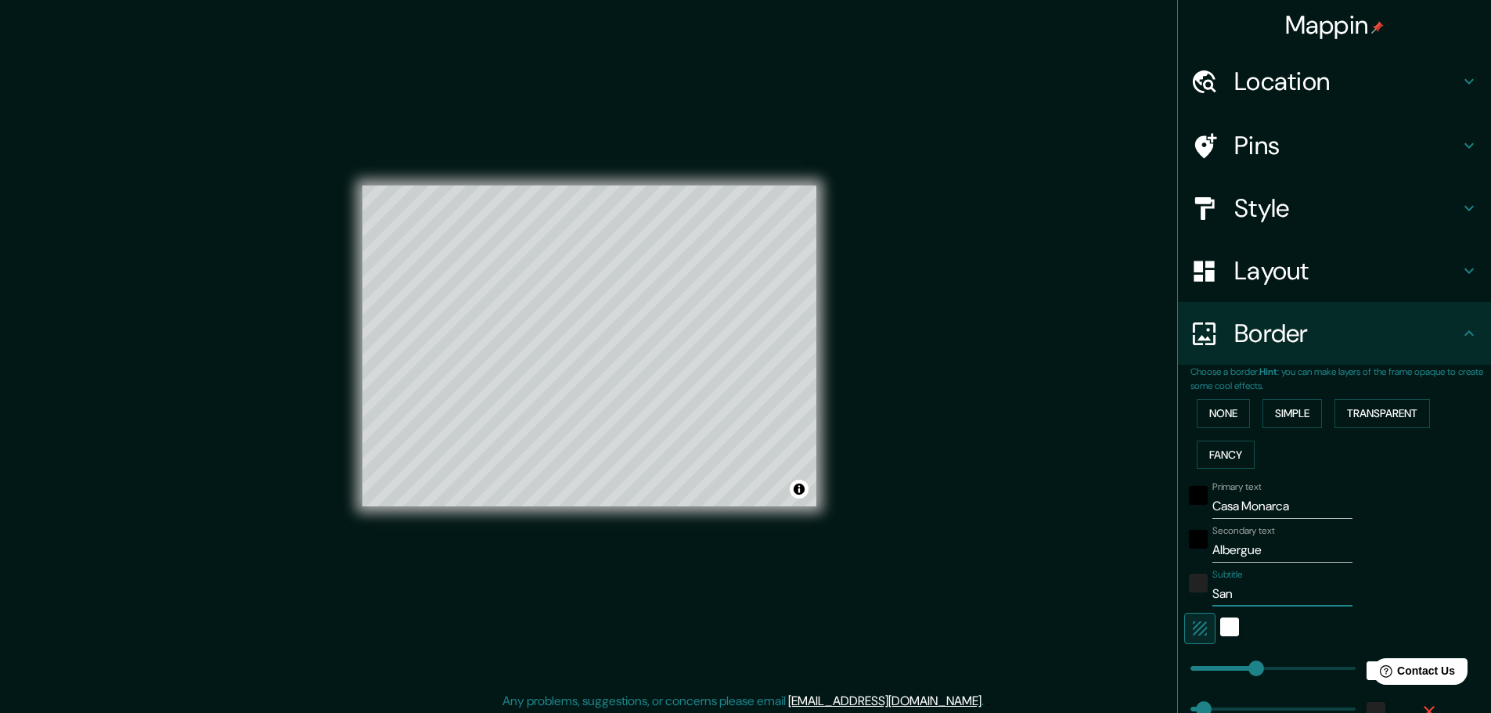
type input "46"
type input "Santa"
type input "46"
type input "Santa"
type input "46"
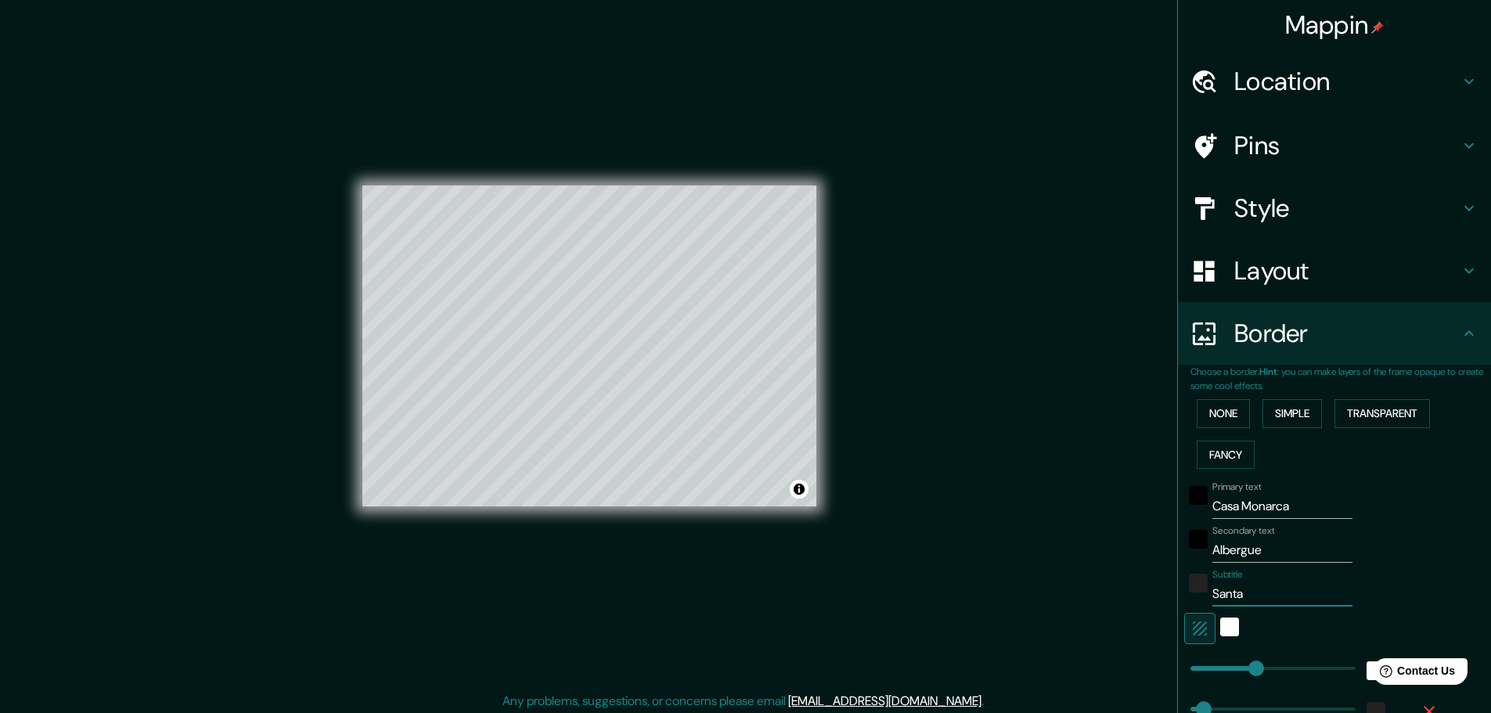
type input "Santa C"
type input "46"
type input "Santa Ca"
type input "46"
type input "Santa Cat"
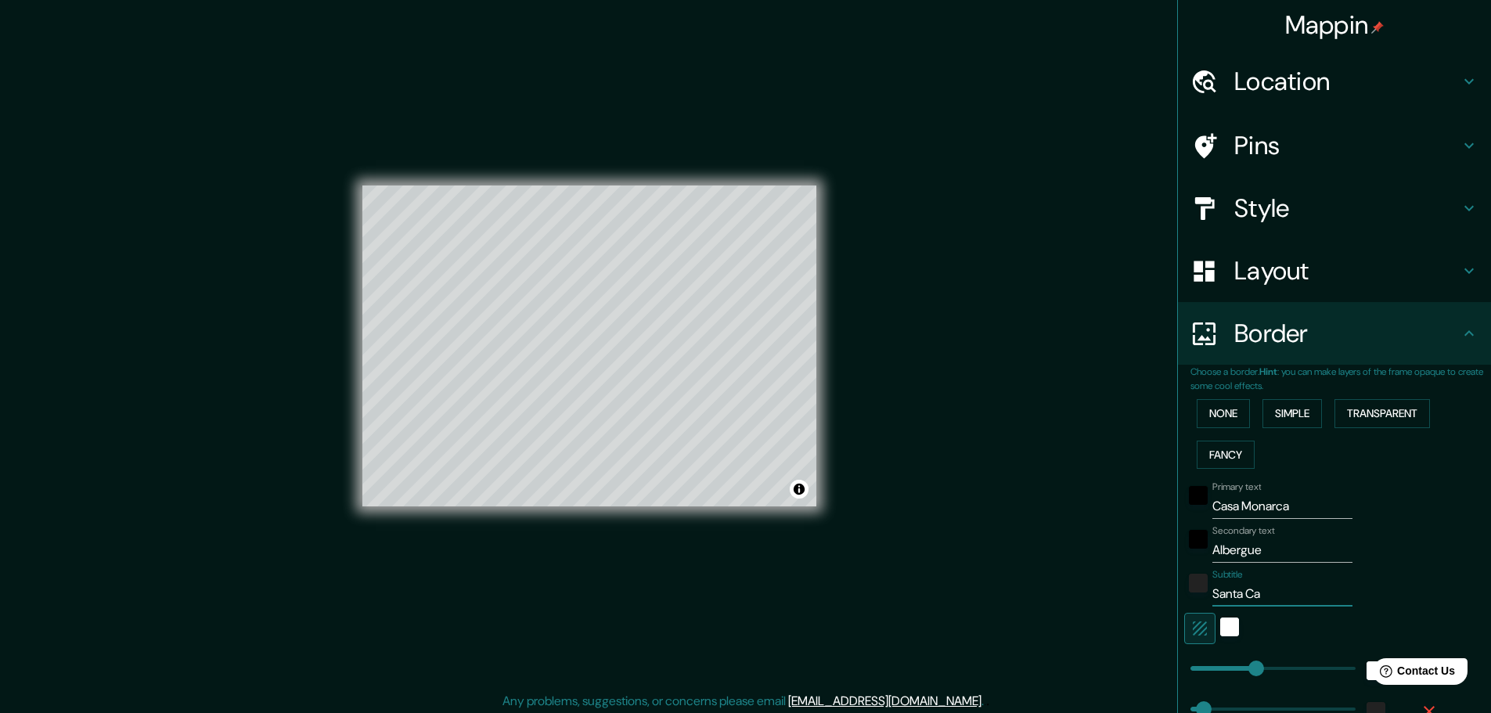
type input "46"
type input "Santa Cata"
type input "46"
type input "Santa Catar"
type input "46"
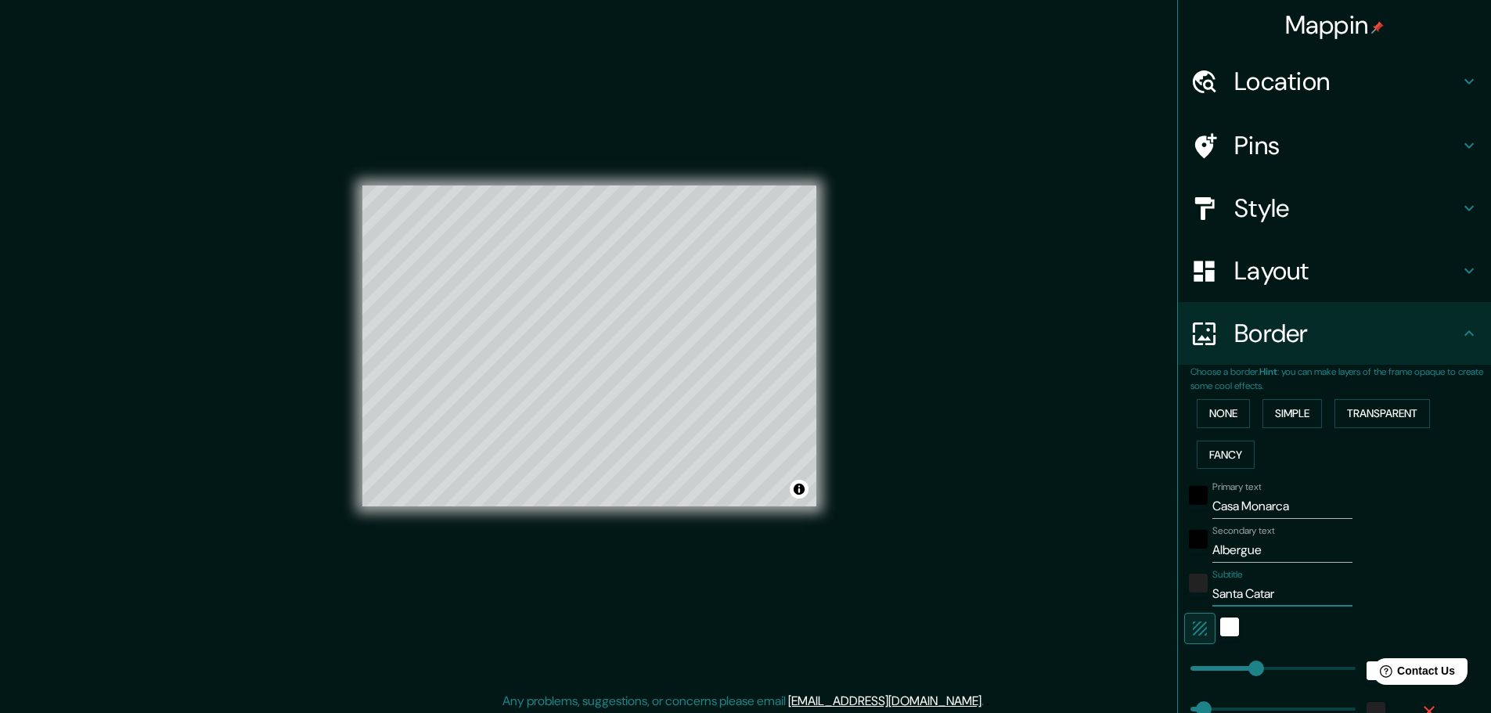
type input "Santa Catari"
type input "46"
type input "Santa Catarin"
type input "46"
type input "[GEOGRAPHIC_DATA]"
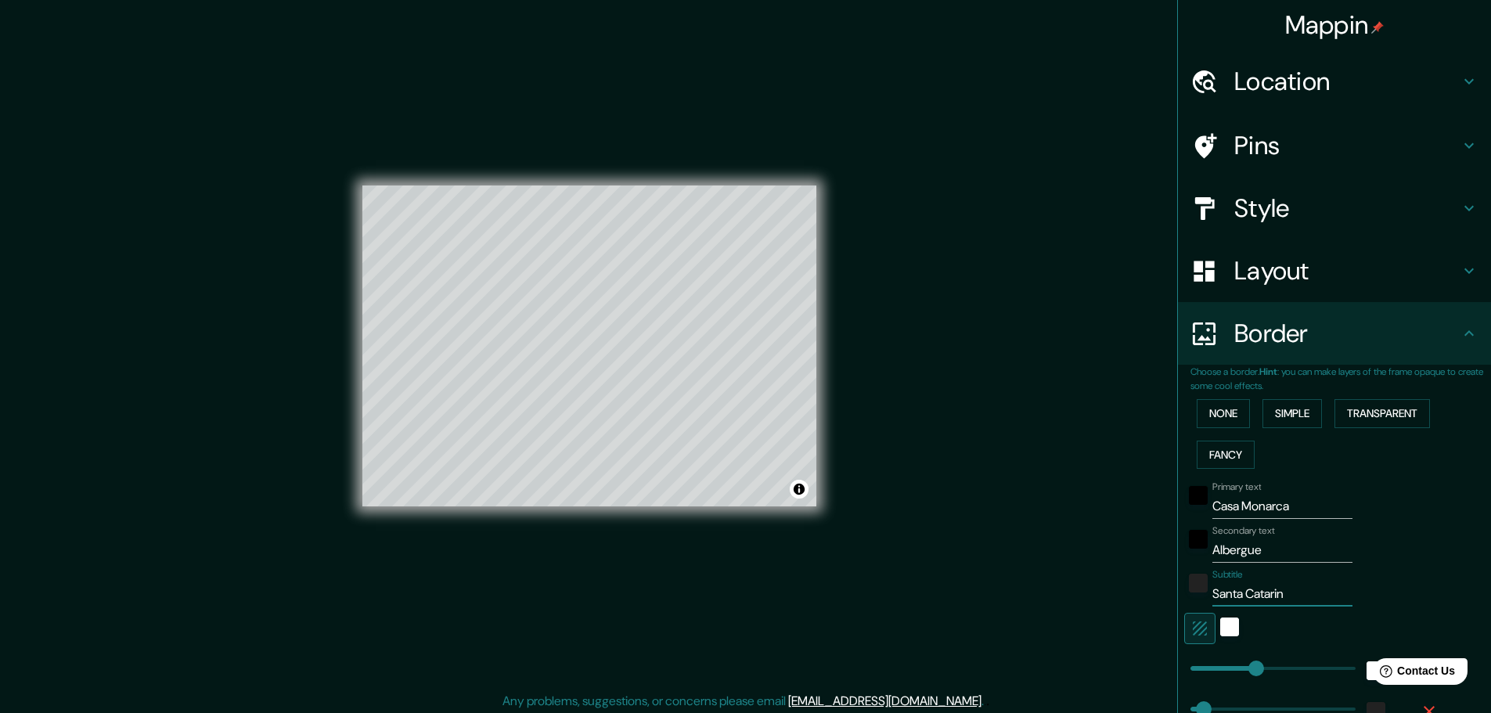
type input "46"
type input "Santa Catarin"
type input "46"
type input "[GEOGRAPHIC_DATA]"
type input "46"
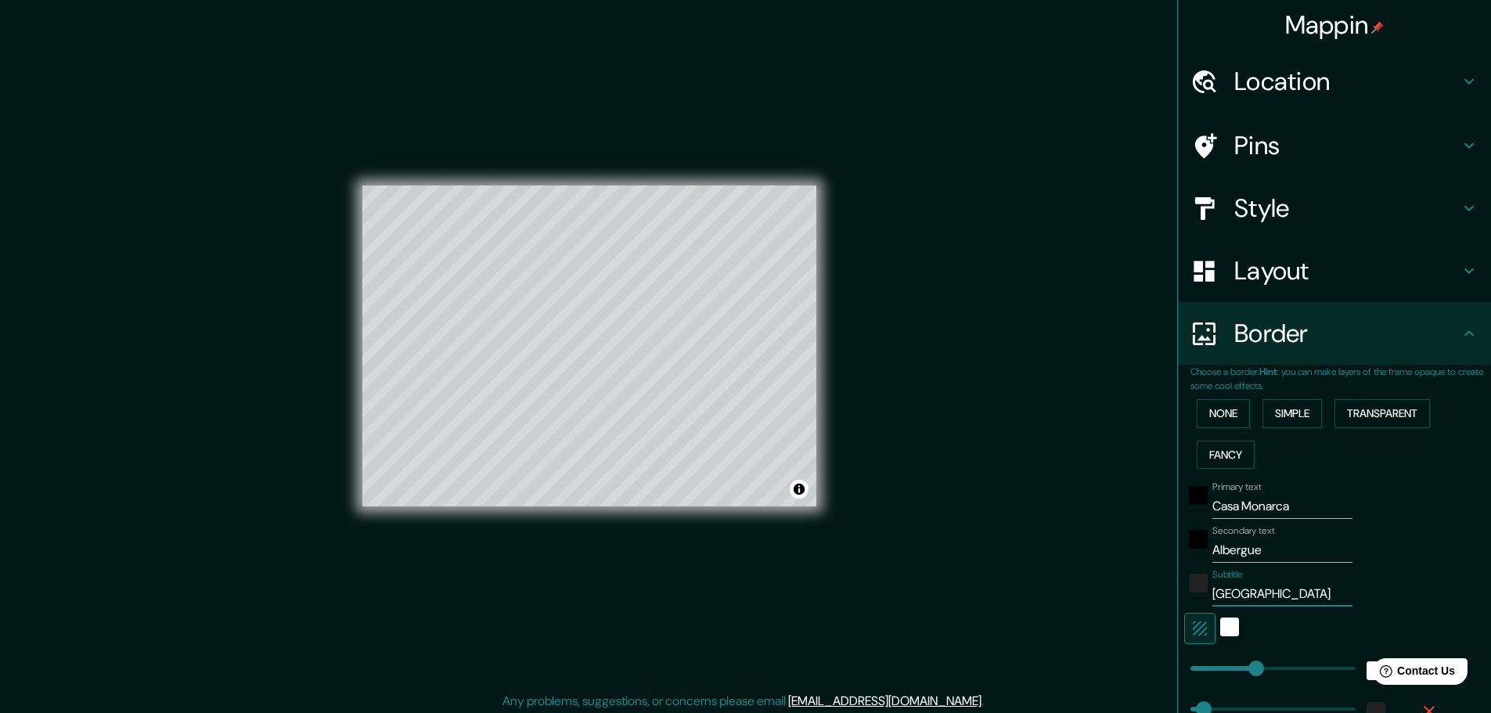
type input "[GEOGRAPHIC_DATA],"
type input "46"
type input "[GEOGRAPHIC_DATA],"
type input "46"
type input "[GEOGRAPHIC_DATA], N"
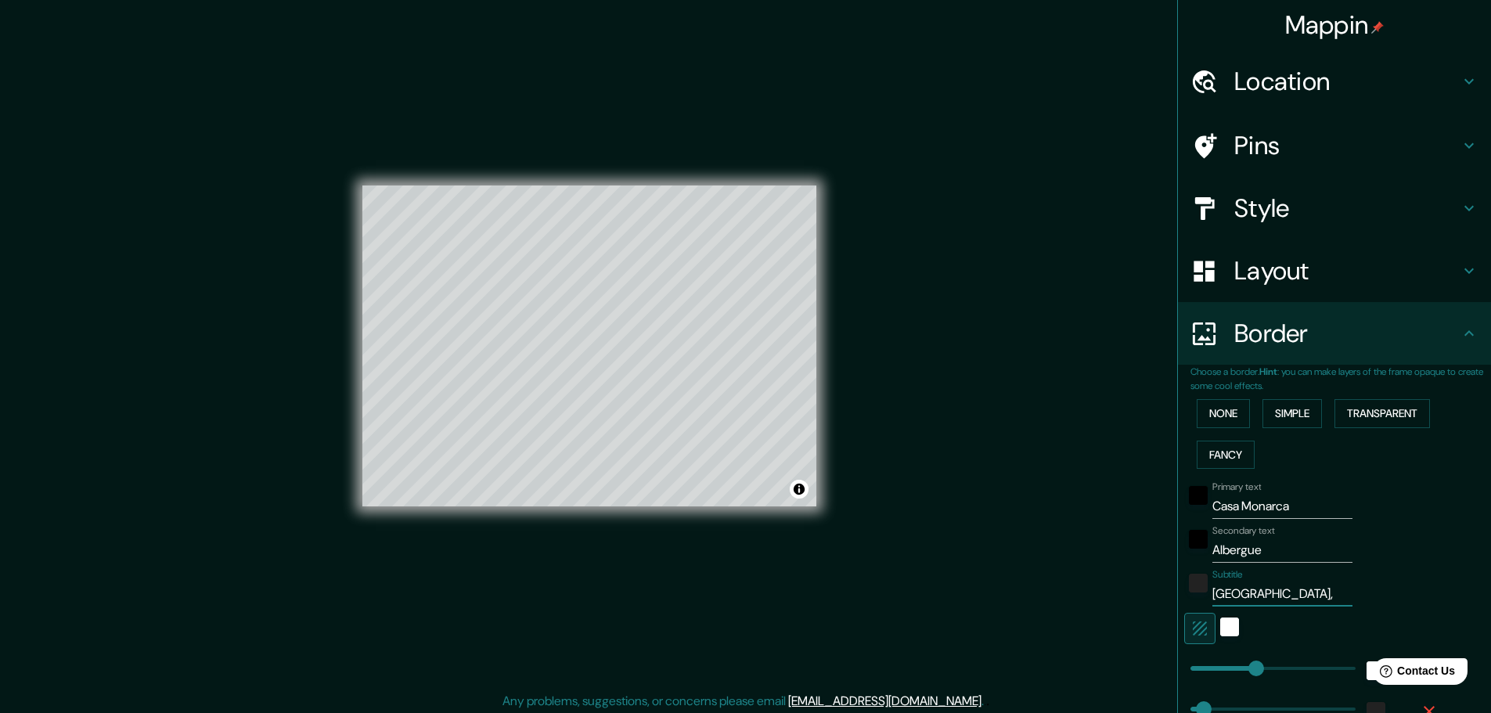
type input "46"
type input "[GEOGRAPHIC_DATA], Nu"
type input "46"
type input "[GEOGRAPHIC_DATA], Nue"
type input "46"
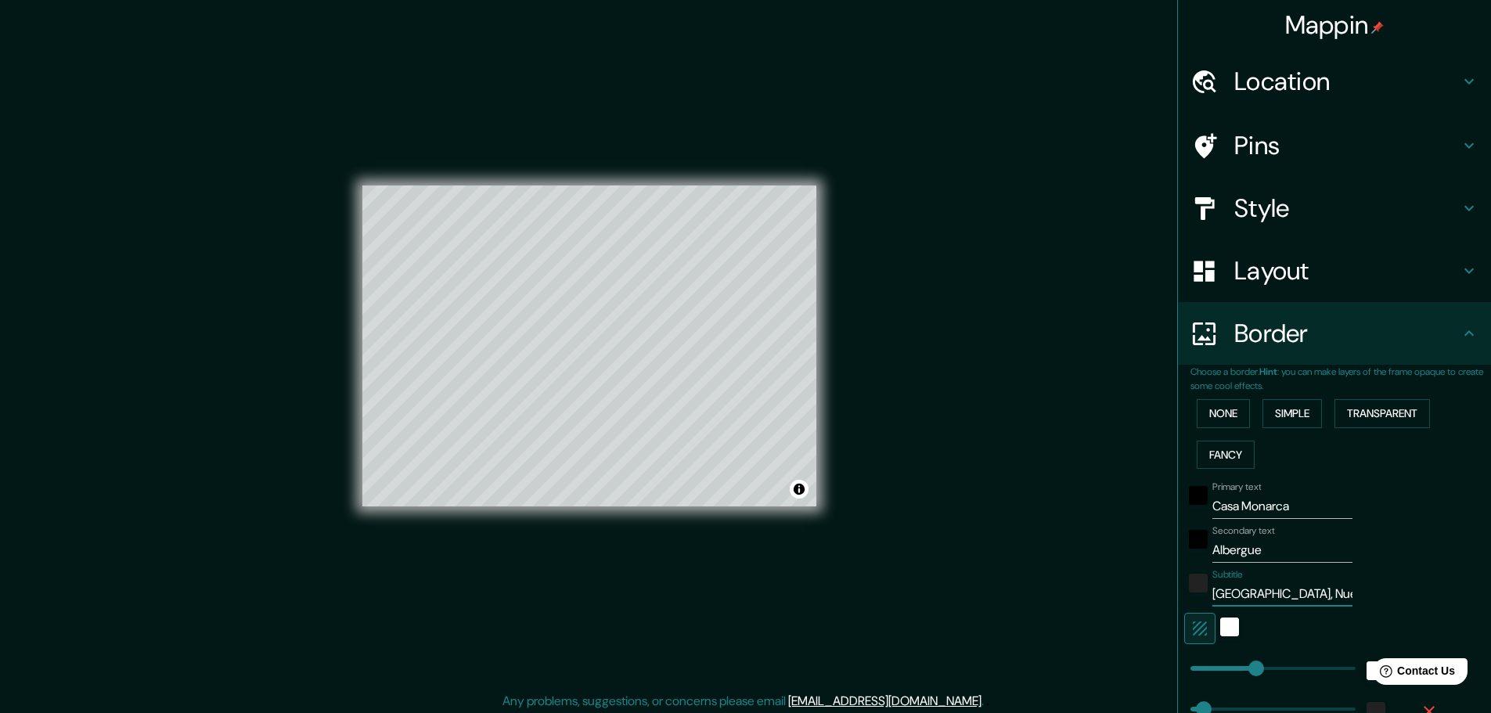
type input "[GEOGRAPHIC_DATA], Nuev"
type input "46"
type input "[GEOGRAPHIC_DATA], [GEOGRAPHIC_DATA]"
type input "46"
type input "[GEOGRAPHIC_DATA], [GEOGRAPHIC_DATA]"
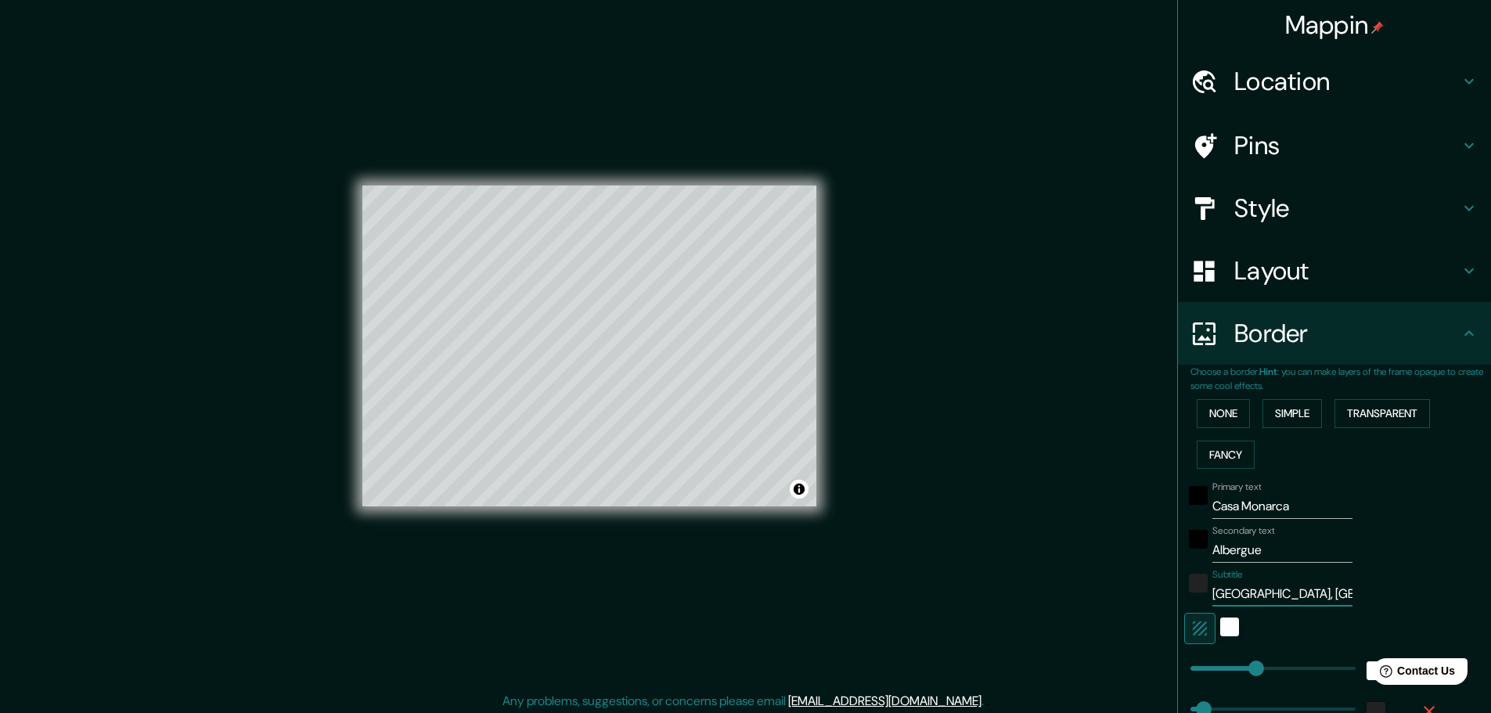
type input "46"
type input "[GEOGRAPHIC_DATA], [GEOGRAPHIC_DATA]"
type input "46"
type input "[GEOGRAPHIC_DATA], [GEOGRAPHIC_DATA]"
type input "46"
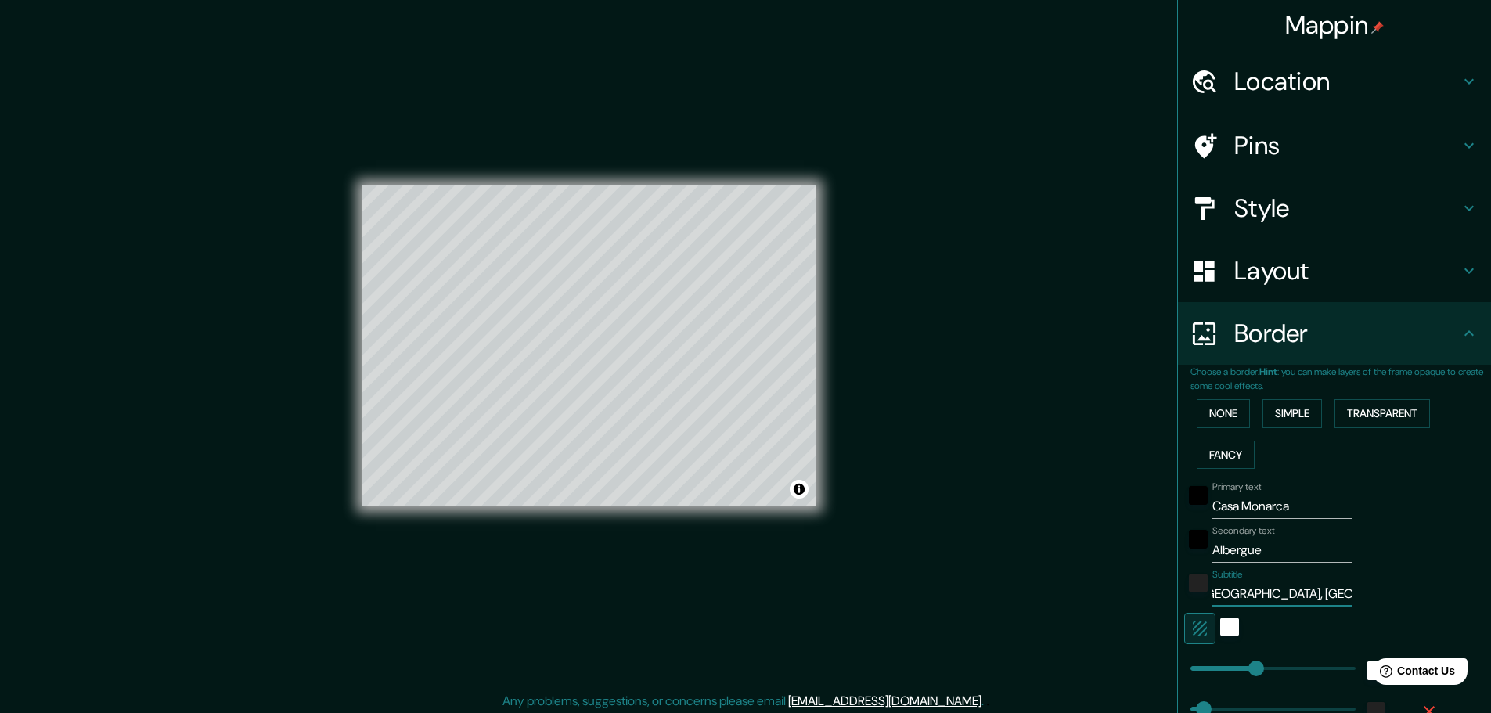
type input "[GEOGRAPHIC_DATA], [GEOGRAPHIC_DATA]"
type input "46"
type input "[GEOGRAPHIC_DATA], [GEOGRAPHIC_DATA]"
type input "46"
type input "[GEOGRAPHIC_DATA], [GEOGRAPHIC_DATA][PERSON_NAME]"
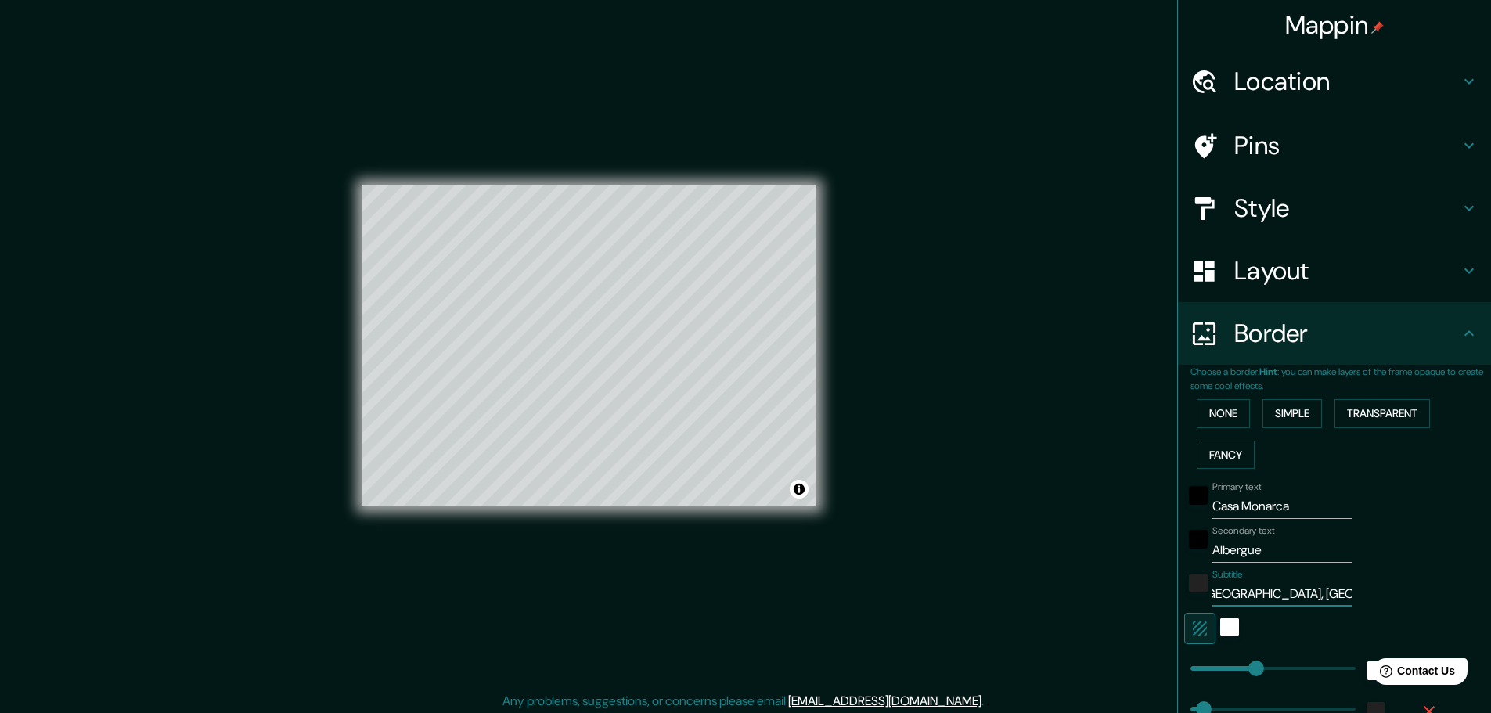
type input "46"
type input "[GEOGRAPHIC_DATA], [GEOGRAPHIC_DATA][PERSON_NAME]"
type input "46"
type input "[GEOGRAPHIC_DATA], [GEOGRAPHIC_DATA][PERSON_NAME]"
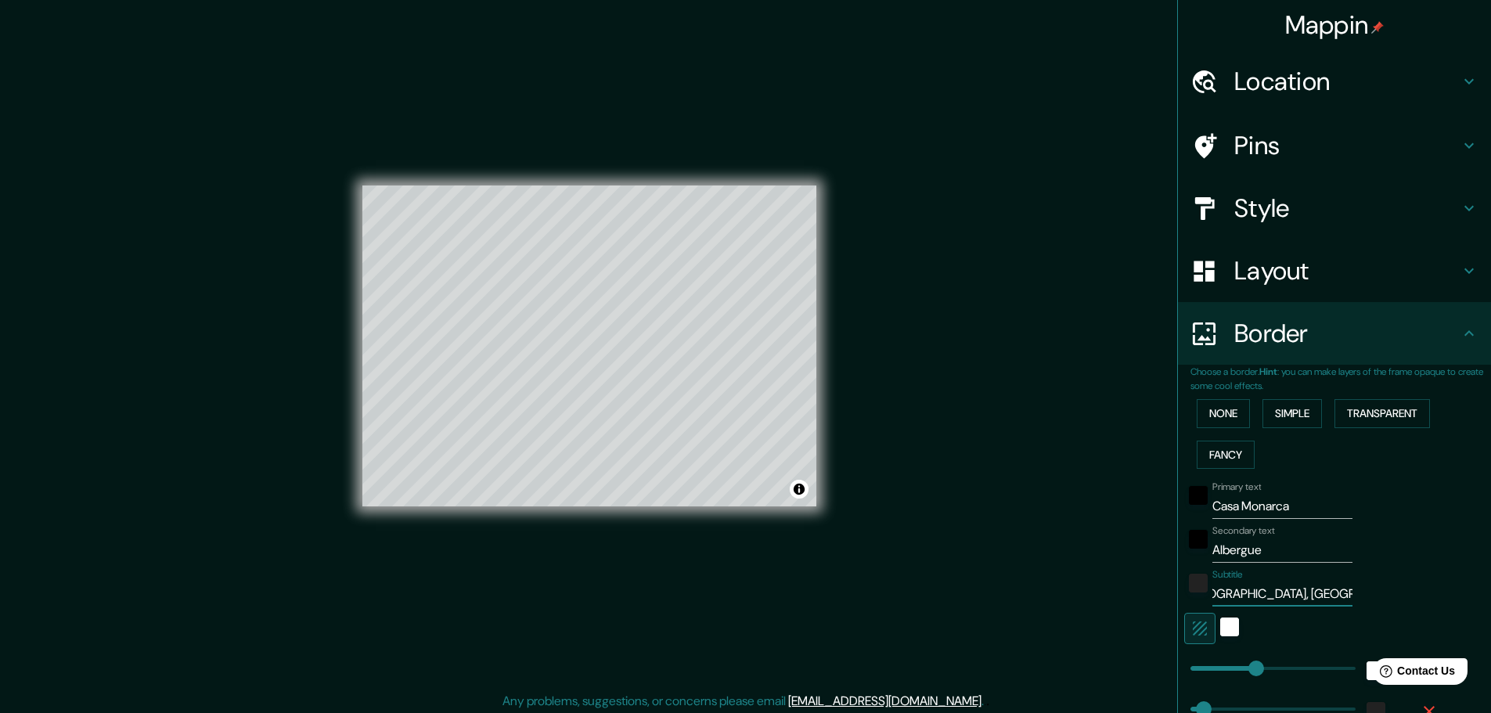
scroll to position [0, 0]
click at [1391, 199] on h4 "Style" at bounding box center [1347, 208] width 225 height 31
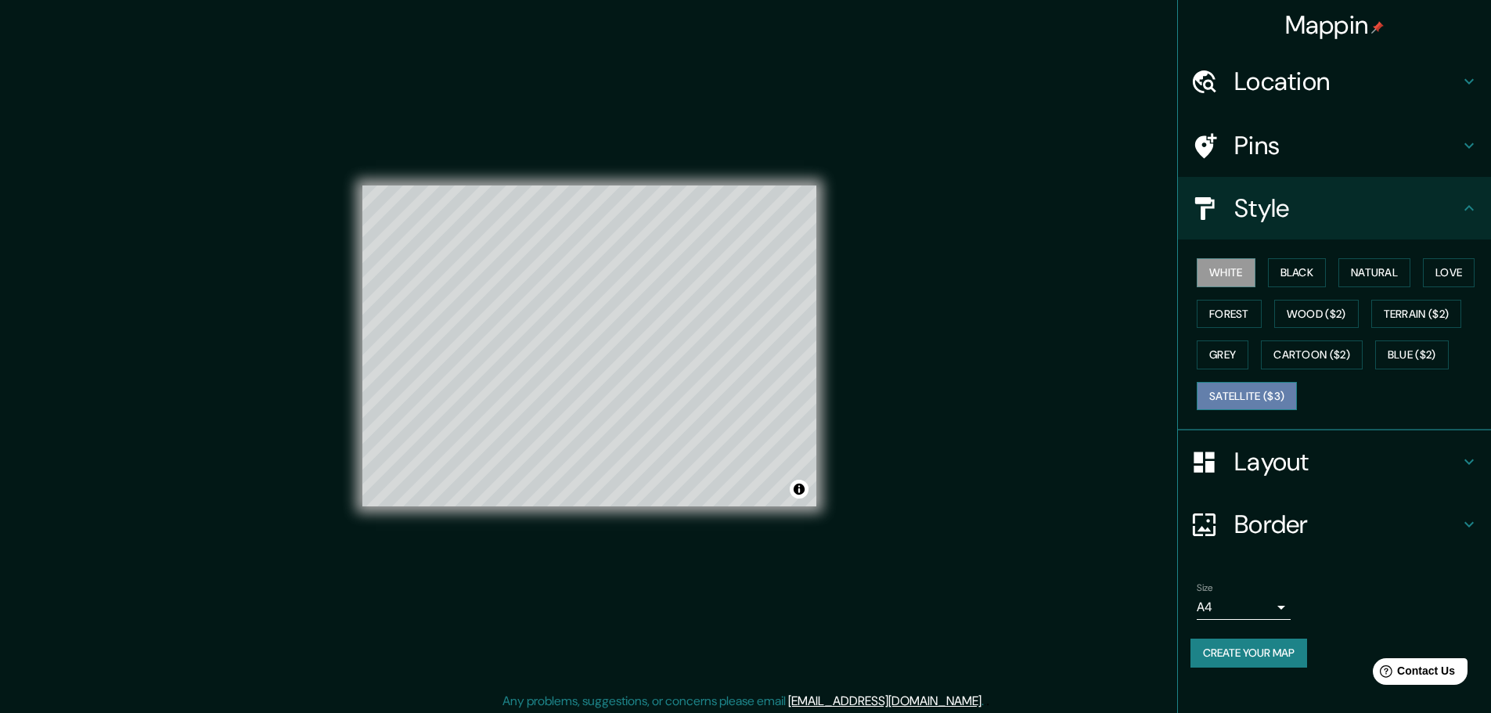
click at [1279, 390] on button "Satellite ($3)" at bounding box center [1247, 396] width 100 height 29
click at [1232, 273] on button "White" at bounding box center [1226, 272] width 59 height 29
click at [1435, 142] on h4 "Pins" at bounding box center [1347, 145] width 225 height 31
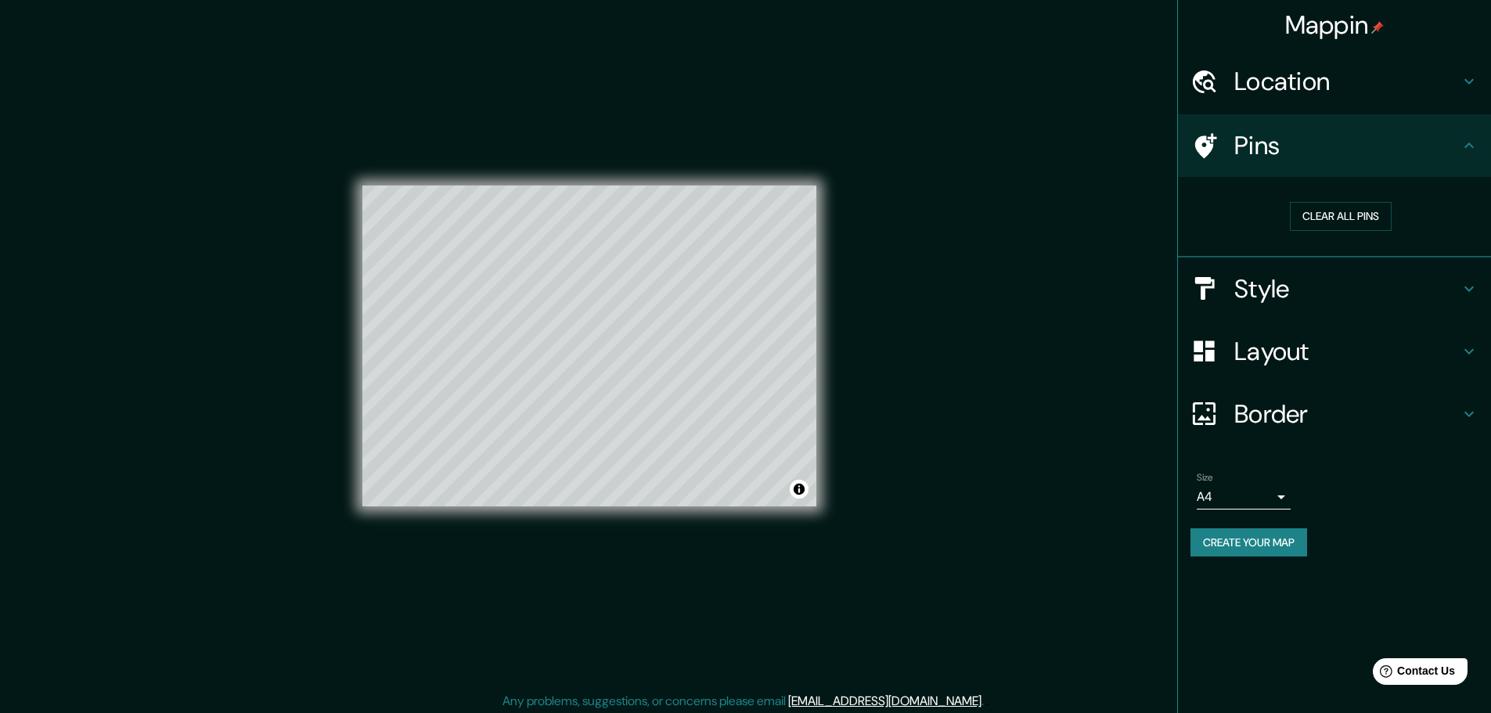
click at [1437, 85] on h4 "Location" at bounding box center [1347, 81] width 225 height 31
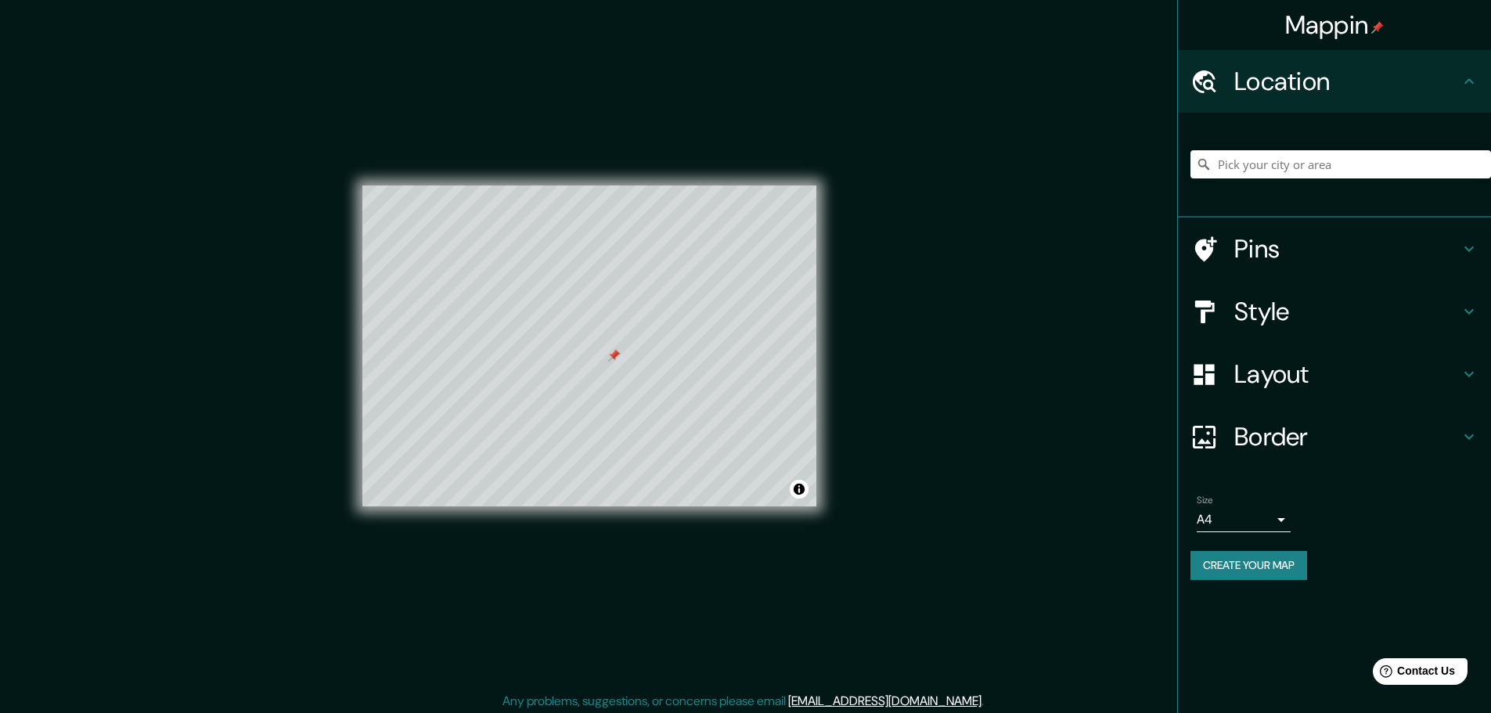
drag, startPoint x: 612, startPoint y: 353, endPoint x: 652, endPoint y: 355, distance: 40.0
click at [620, 355] on div at bounding box center [614, 355] width 13 height 13
click at [1415, 252] on h4 "Pins" at bounding box center [1347, 248] width 225 height 31
type input "46"
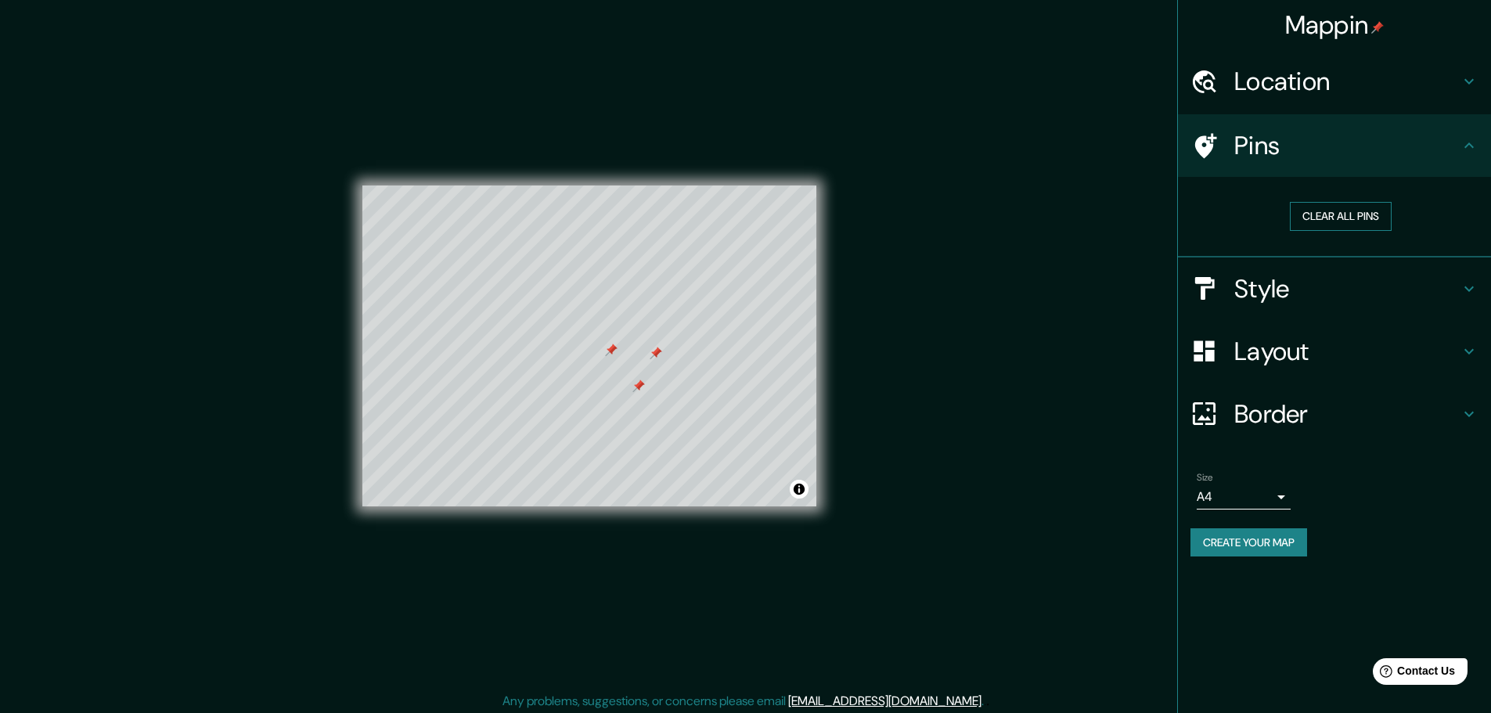
click at [1358, 218] on button "Clear all pins" at bounding box center [1341, 216] width 102 height 29
